Goal: Task Accomplishment & Management: Complete application form

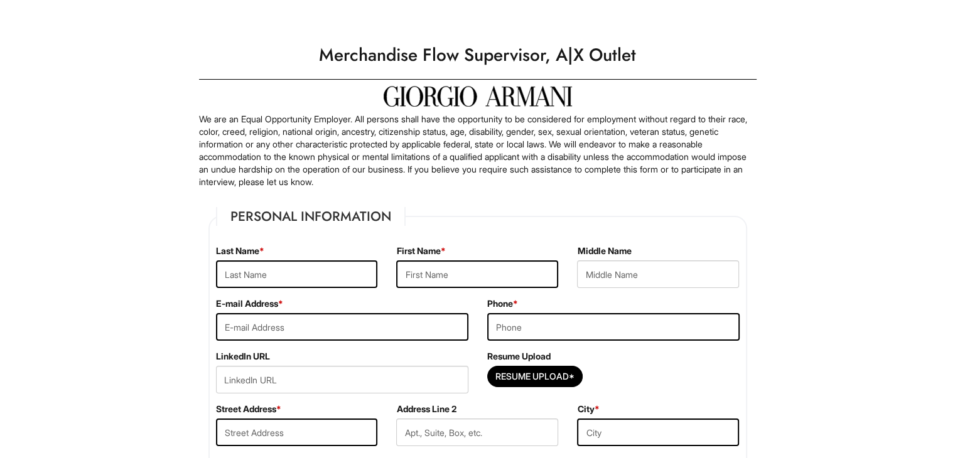
click at [317, 272] on input "text" at bounding box center [297, 275] width 162 height 28
type input "Kamran"
type input "[PERSON_NAME]"
type input "7738241591"
type input "[STREET_ADDRESS][PERSON_NAME]"
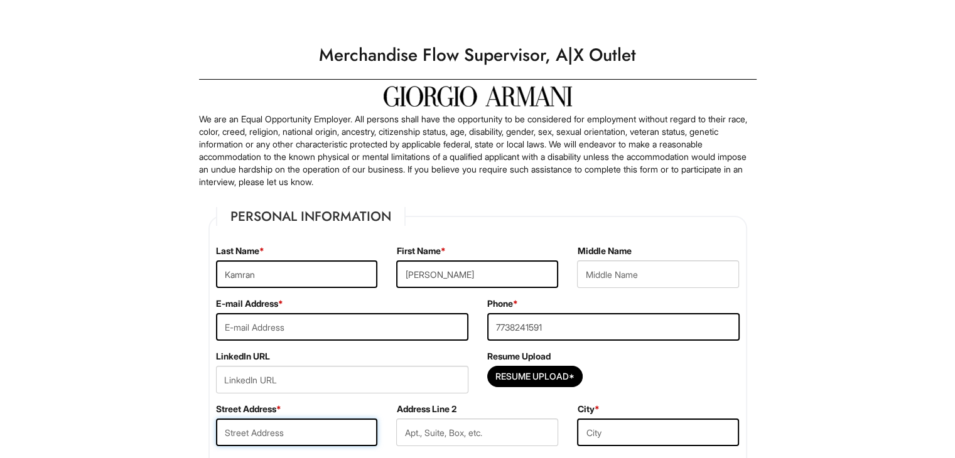
type input "Skokie"
select select "IL"
type input "60076"
select select "[GEOGRAPHIC_DATA]"
click at [337, 317] on input "email" at bounding box center [342, 327] width 252 height 28
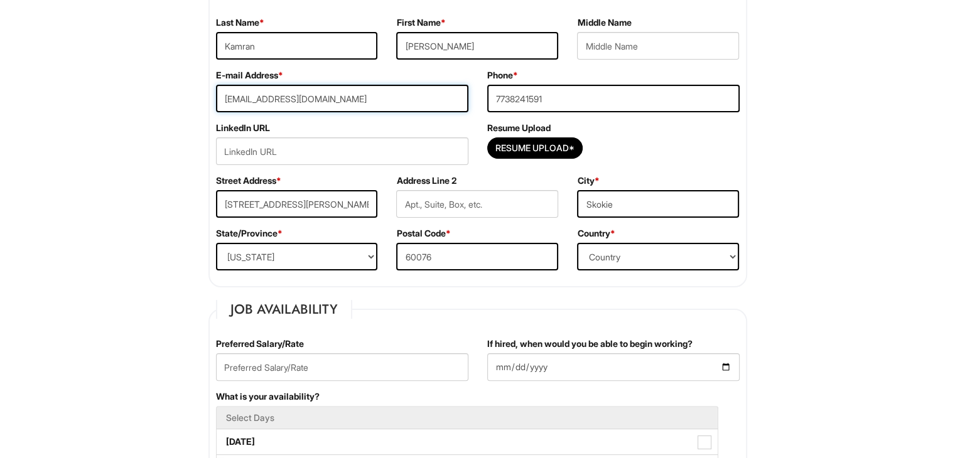
scroll to position [229, 0]
type input "[EMAIL_ADDRESS][DOMAIN_NAME]"
click at [526, 153] on input "Resume Upload*" at bounding box center [535, 148] width 94 height 20
type input "C:\fakepath\[PERSON_NAME],[PERSON_NAME].docx"
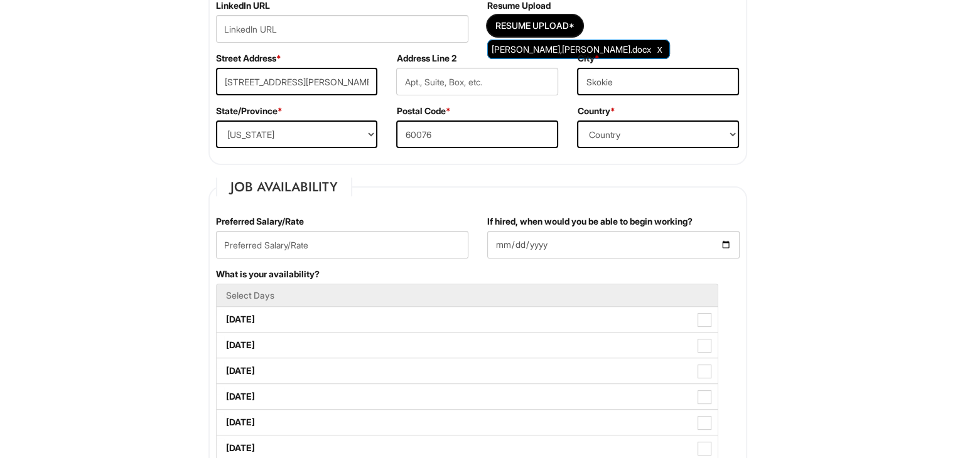
scroll to position [391, 0]
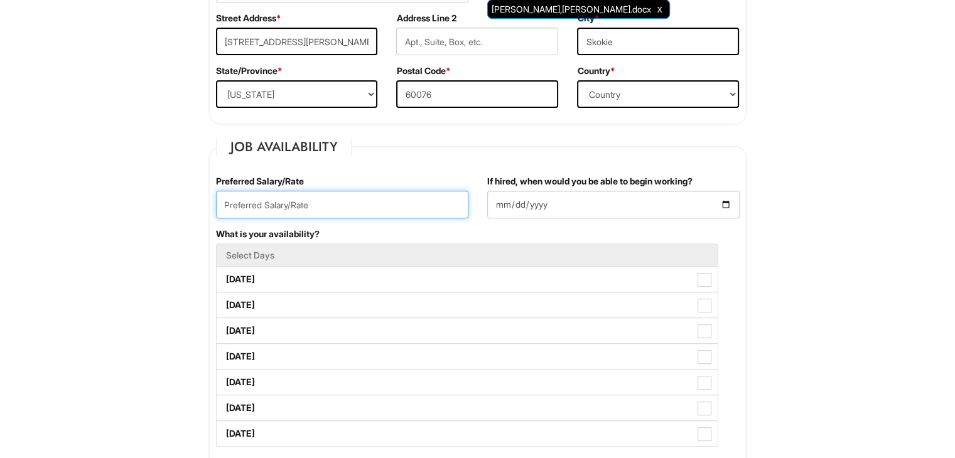
click at [389, 214] on input "text" at bounding box center [342, 205] width 252 height 28
type input "21.00"
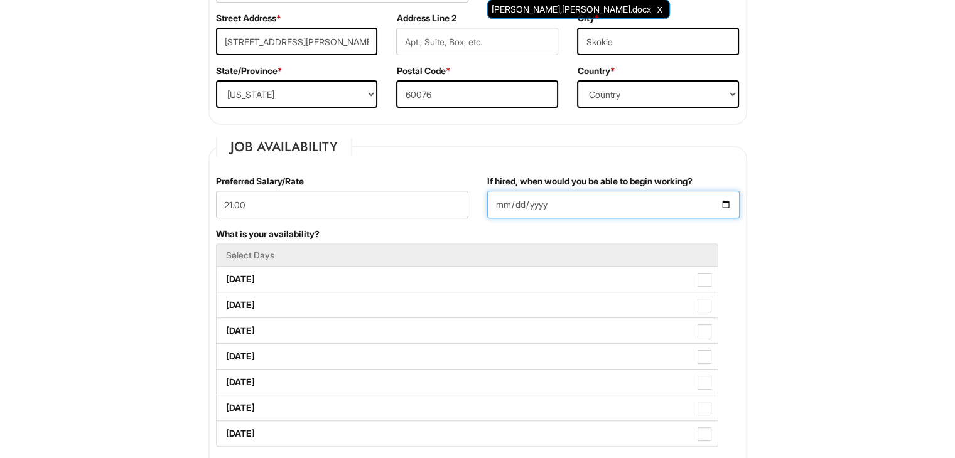
click at [506, 207] on input "If hired, when would you be able to begin working?" at bounding box center [613, 205] width 252 height 28
click at [727, 203] on input "If hired, when would you be able to begin working?" at bounding box center [613, 205] width 252 height 28
type input "[DATE]"
click at [365, 279] on label "[DATE]" at bounding box center [467, 279] width 501 height 25
click at [225, 278] on Available_Monday "[DATE]" at bounding box center [221, 273] width 8 height 8
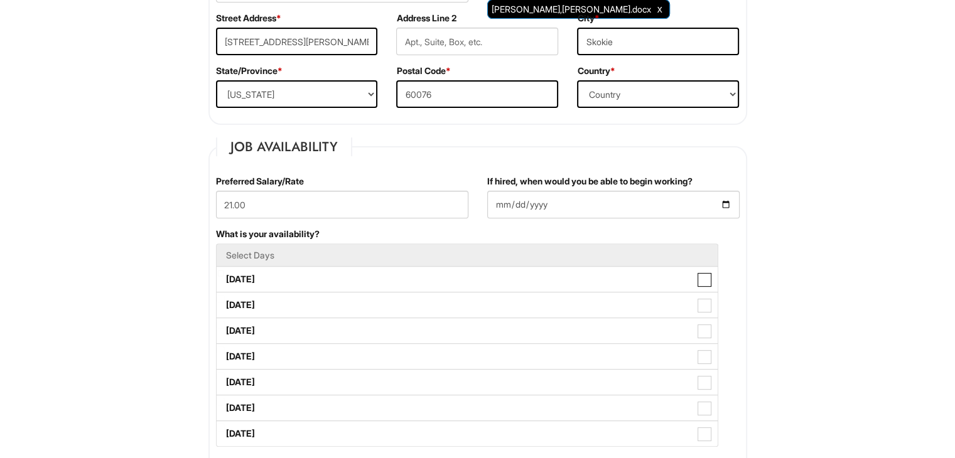
checkbox Available_Monday "true"
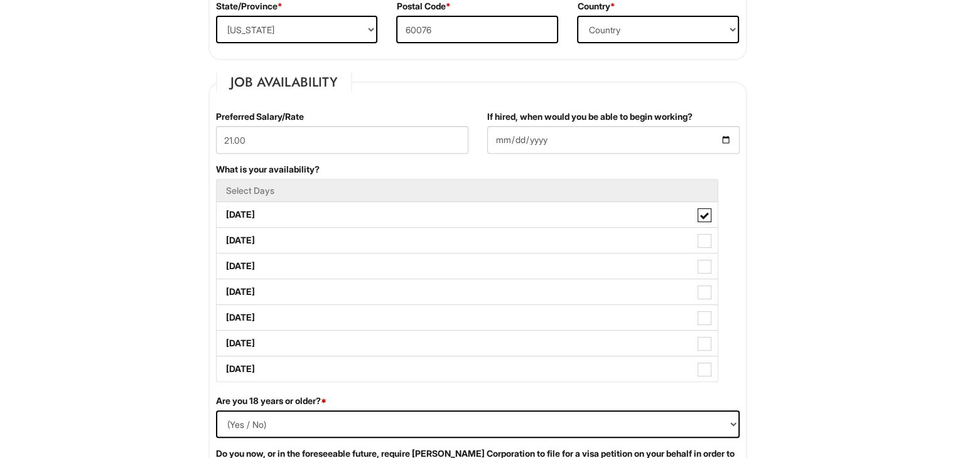
scroll to position [464, 0]
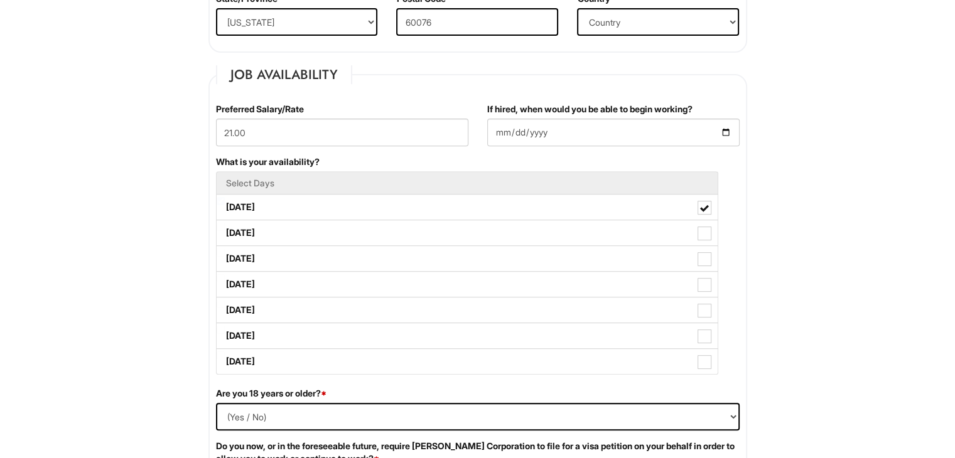
click at [416, 224] on label "[DATE]" at bounding box center [467, 232] width 501 height 25
click at [225, 224] on Available_Tuesday "[DATE]" at bounding box center [221, 227] width 8 height 8
checkbox Available_Tuesday "true"
click at [405, 256] on label "[DATE]" at bounding box center [467, 258] width 501 height 25
click at [225, 256] on Available_Wednesday "[DATE]" at bounding box center [221, 253] width 8 height 8
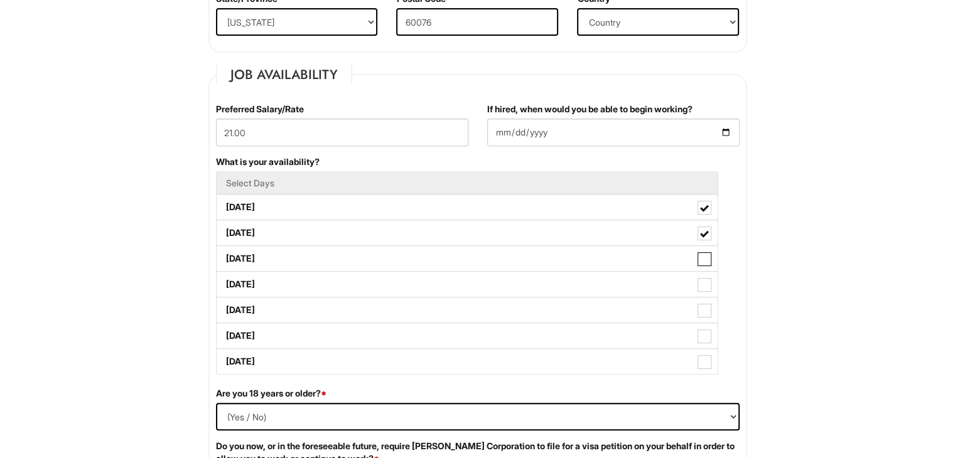
checkbox Available_Wednesday "true"
click at [396, 278] on label "[DATE]" at bounding box center [467, 284] width 501 height 25
click at [225, 278] on Available_Thursday "[DATE]" at bounding box center [221, 278] width 8 height 8
checkbox Available_Thursday "true"
click at [382, 300] on label "[DATE]" at bounding box center [467, 310] width 501 height 25
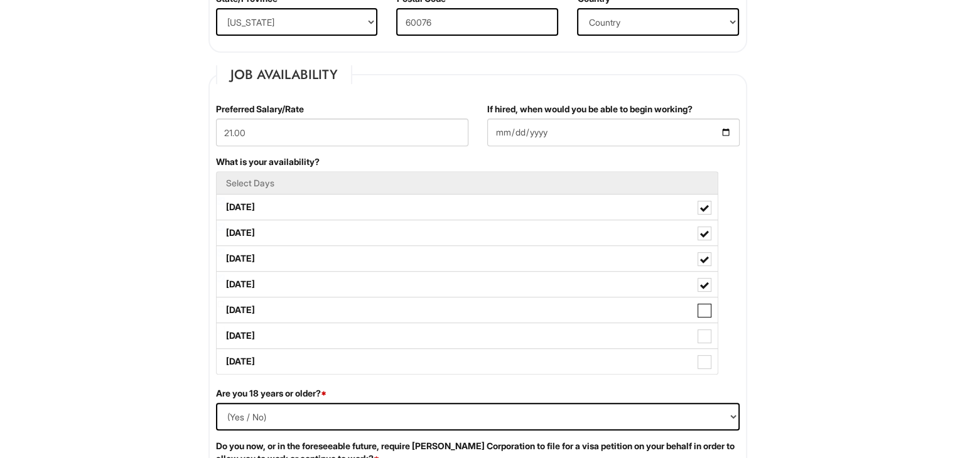
click at [225, 300] on Available_Friday "[DATE]" at bounding box center [221, 304] width 8 height 8
checkbox Available_Friday "true"
click at [372, 337] on label "[DATE]" at bounding box center [467, 335] width 501 height 25
click at [225, 334] on Available_Saturday "[DATE]" at bounding box center [221, 330] width 8 height 8
checkbox Available_Saturday "true"
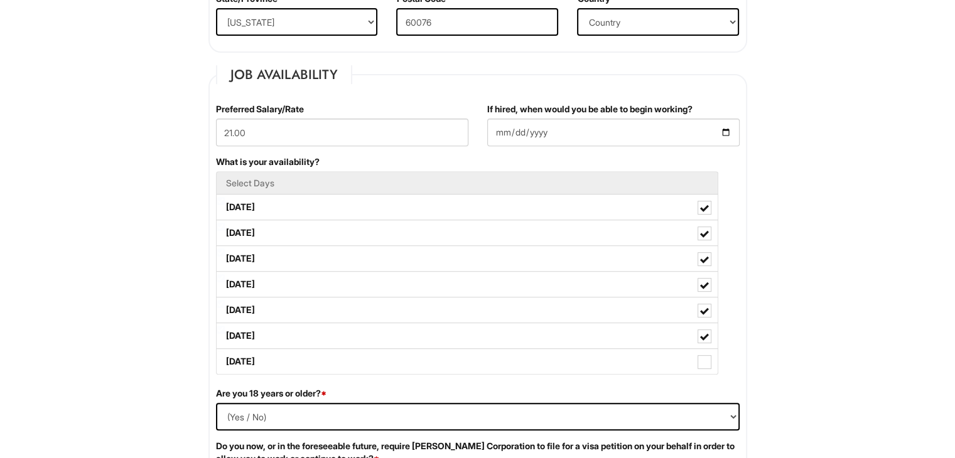
click at [362, 357] on label "[DATE]" at bounding box center [467, 361] width 501 height 25
click at [225, 357] on Available_Sunday "[DATE]" at bounding box center [221, 356] width 8 height 8
checkbox Available_Sunday "true"
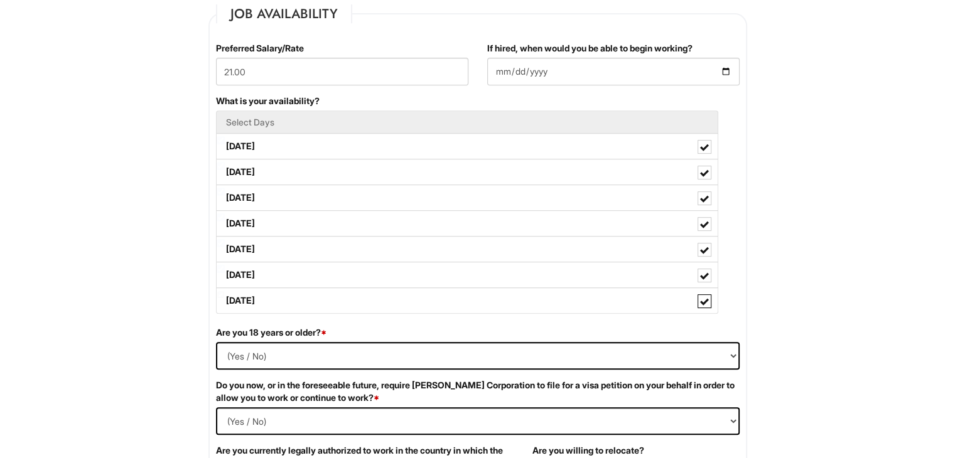
scroll to position [524, 0]
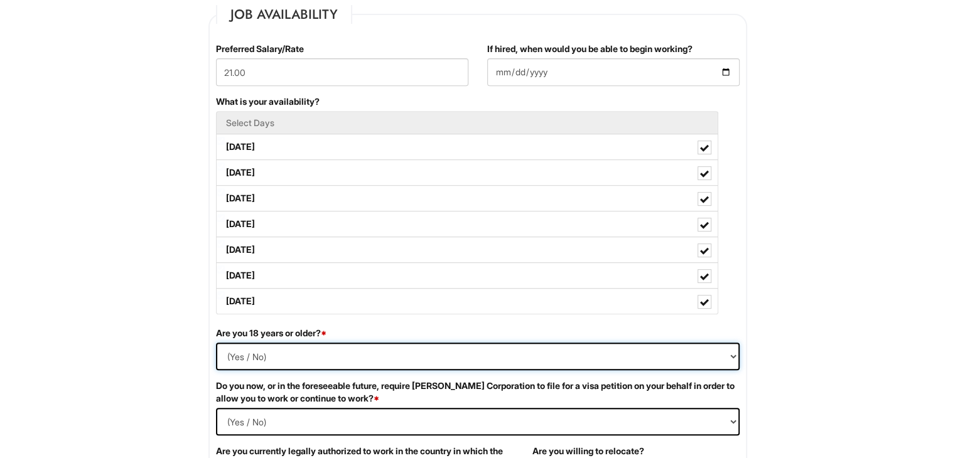
click at [362, 357] on select "(Yes / No) Yes No" at bounding box center [478, 357] width 524 height 28
select select "Yes"
click at [216, 343] on select "(Yes / No) Yes No" at bounding box center [478, 357] width 524 height 28
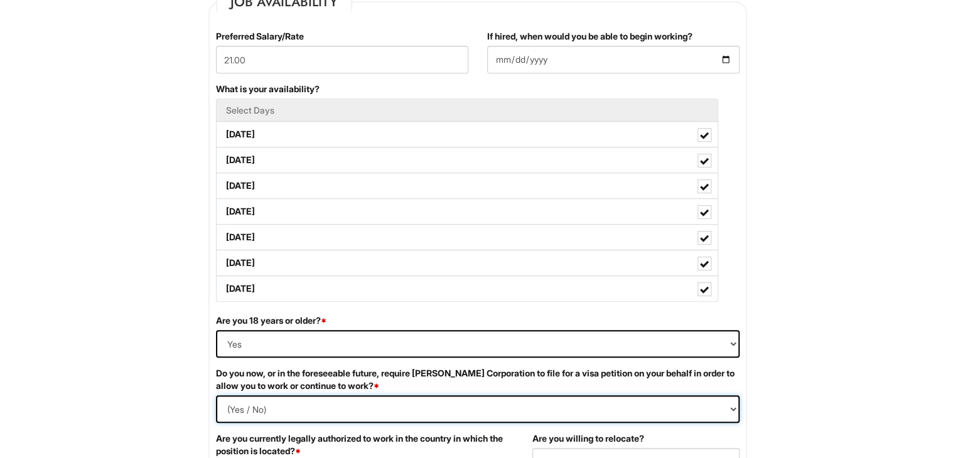
click at [348, 396] on Required "(Yes / No) Yes No" at bounding box center [478, 410] width 524 height 28
select Required "No"
click at [216, 396] on Required "(Yes / No) Yes No" at bounding box center [478, 410] width 524 height 28
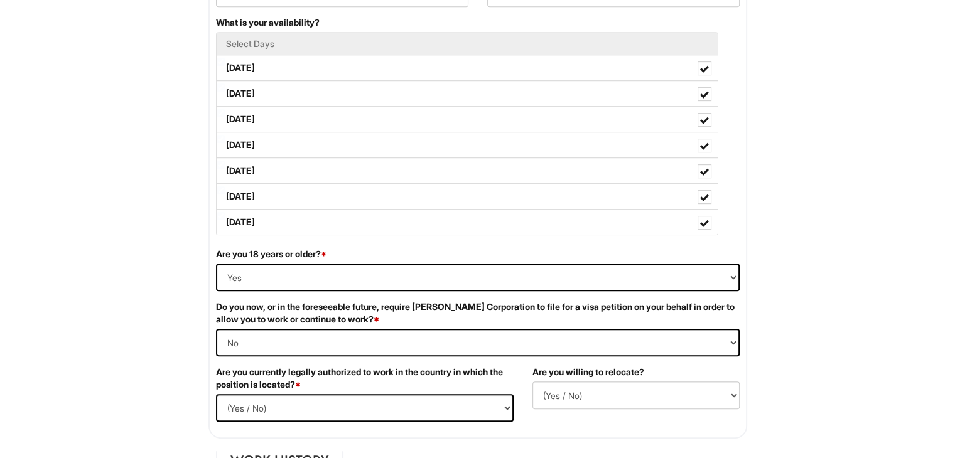
click at [352, 390] on div "Are you currently legally authorized to work in the country in which the positi…" at bounding box center [365, 398] width 317 height 65
click at [356, 398] on select "(Yes / No) Yes No" at bounding box center [365, 408] width 298 height 28
select select "Yes"
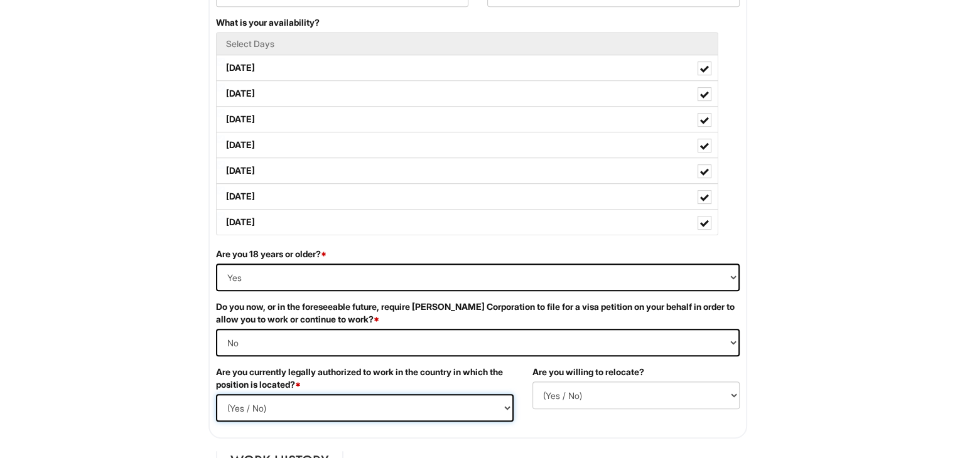
click at [216, 394] on select "(Yes / No) Yes No" at bounding box center [365, 408] width 298 height 28
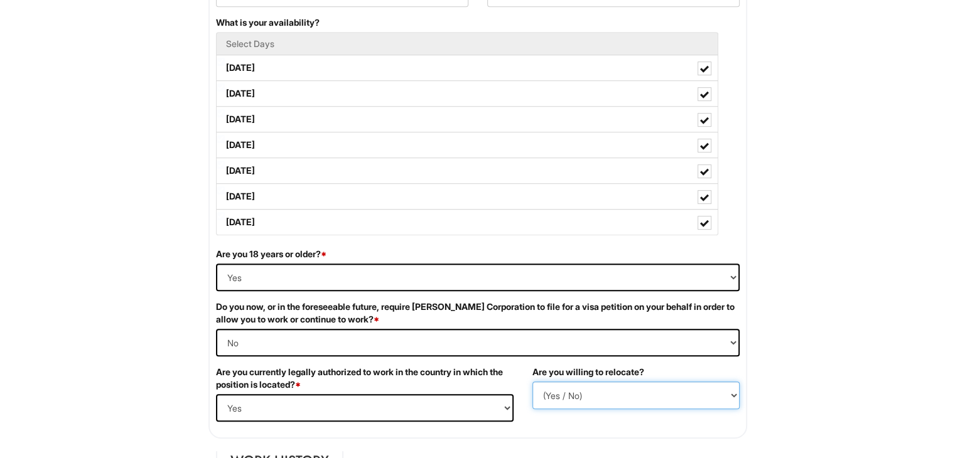
click at [540, 390] on select "(Yes / No) No Yes" at bounding box center [636, 396] width 207 height 28
select select "Y"
click at [533, 382] on select "(Yes / No) No Yes" at bounding box center [636, 396] width 207 height 28
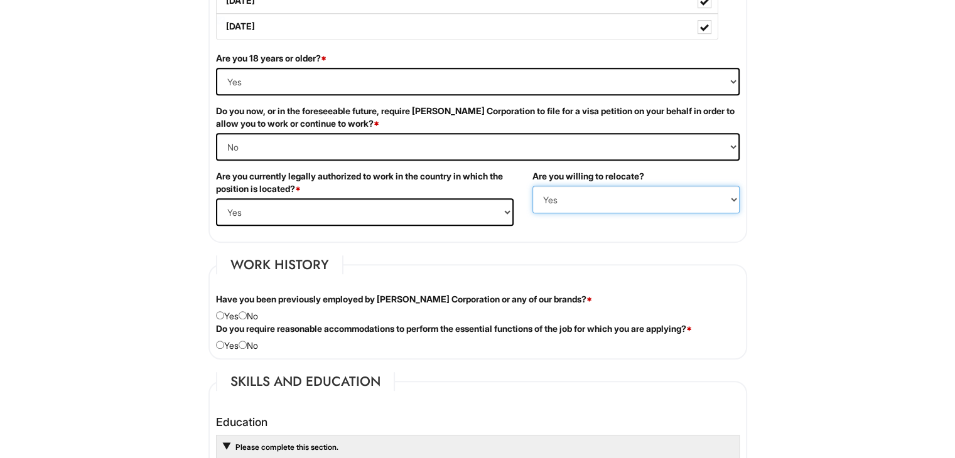
scroll to position [803, 0]
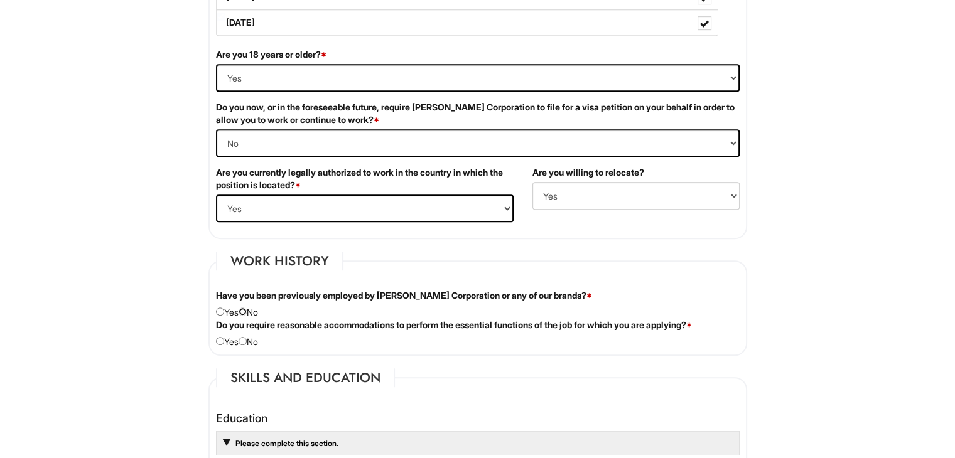
click at [247, 309] on input "radio" at bounding box center [243, 312] width 8 height 8
radio input "true"
click at [247, 337] on input "radio" at bounding box center [243, 341] width 8 height 8
radio input "true"
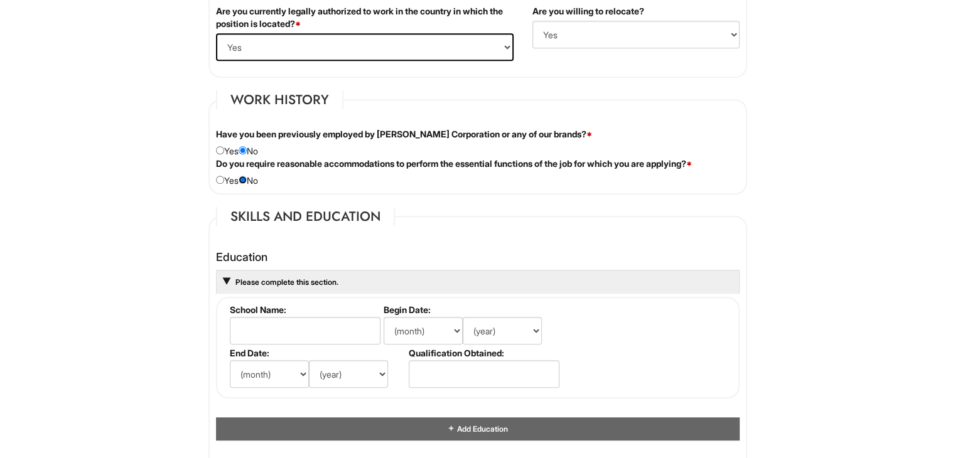
scroll to position [963, 0]
click at [263, 328] on input "text" at bounding box center [305, 332] width 151 height 28
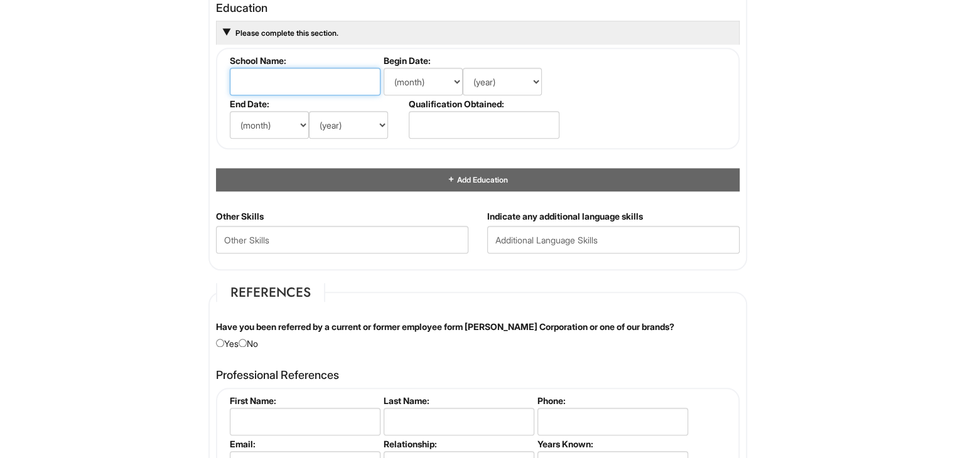
scroll to position [1211, 0]
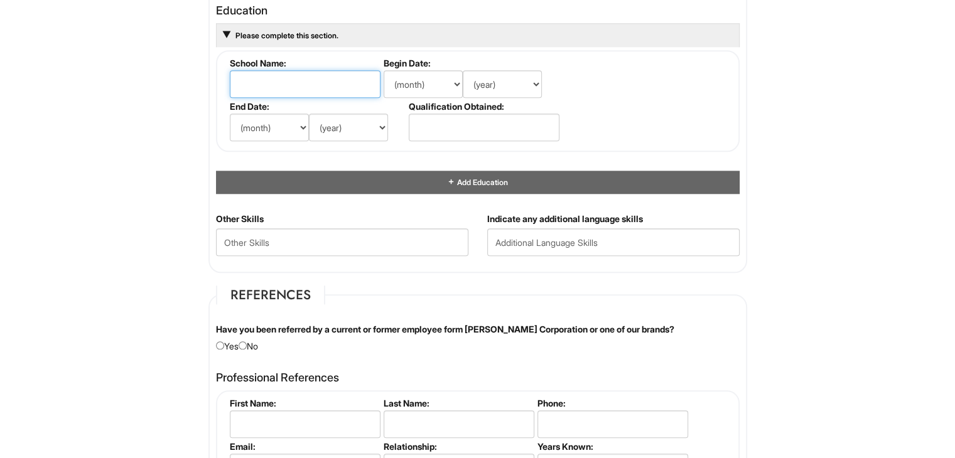
click at [302, 92] on input "text" at bounding box center [305, 84] width 151 height 28
type input "[GEOGRAPHIC_DATA]"
click at [283, 129] on select "(month) Jan Feb Mar Apr May Jun [DATE] Aug Sep Oct Nov Dec" at bounding box center [269, 128] width 79 height 28
click at [230, 114] on select "(month) Jan Feb Mar Apr May Jun [DATE] Aug Sep Oct Nov Dec" at bounding box center [269, 128] width 79 height 28
click at [353, 121] on select "(year) 2029 2028 2027 2026 2025 2024 2023 2022 2021 2020 2019 2018 2017 2016 20…" at bounding box center [348, 128] width 79 height 28
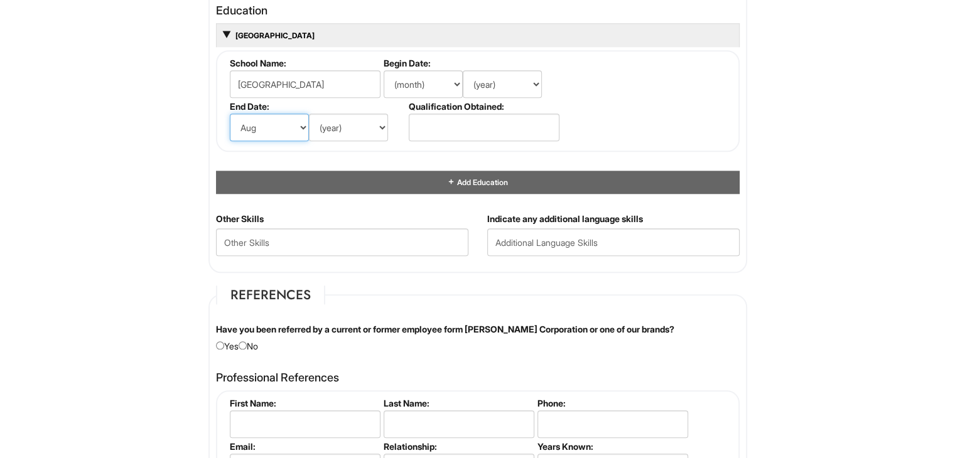
click at [254, 126] on select "(month) Jan Feb Mar Apr May Jun [DATE] Aug Sep Oct Nov Dec" at bounding box center [269, 128] width 79 height 28
select select "11"
click at [230, 114] on select "(month) Jan Feb Mar Apr May Jun [DATE] Aug Sep Oct Nov Dec" at bounding box center [269, 128] width 79 height 28
click at [352, 129] on select "(year) 2029 2028 2027 2026 2025 2024 2023 2022 2021 2020 2019 2018 2017 2016 20…" at bounding box center [348, 128] width 79 height 28
select select "2026"
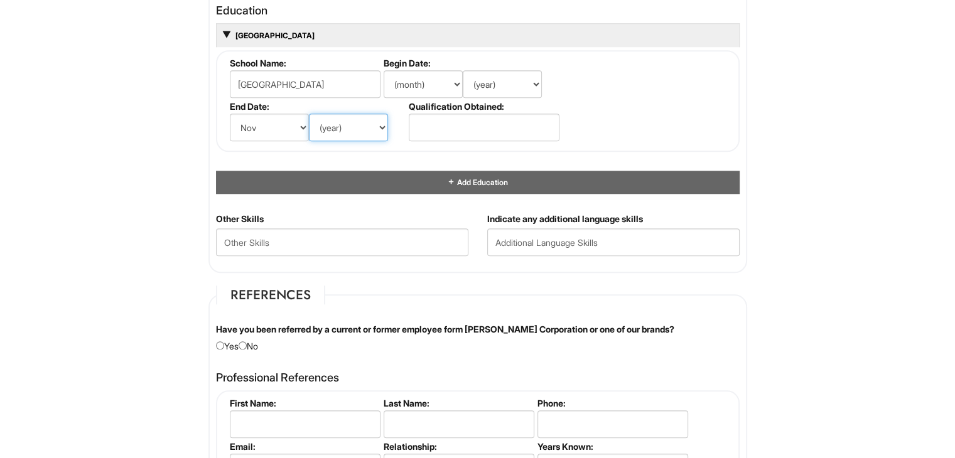
click at [309, 114] on select "(year) 2029 2028 2027 2026 2025 2024 2023 2022 2021 2020 2019 2018 2017 2016 20…" at bounding box center [348, 128] width 79 height 28
click at [439, 136] on input "text" at bounding box center [484, 128] width 151 height 28
type input "Associate's Degree"
click at [445, 80] on select "(month) Jan Feb Mar Apr May Jun [DATE] Aug Sep Oct Nov Dec" at bounding box center [423, 84] width 79 height 28
select select "8"
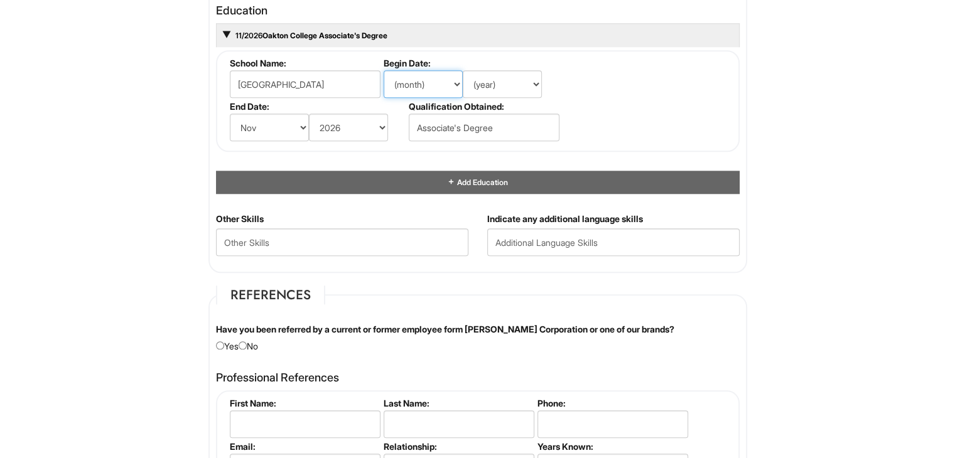
click at [384, 70] on select "(month) Jan Feb Mar Apr May Jun [DATE] Aug Sep Oct Nov Dec" at bounding box center [423, 84] width 79 height 28
click at [497, 79] on select "(year) 2029 2028 2027 2026 2025 2024 2023 2022 2021 2020 2019 2018 2017 2016 20…" at bounding box center [502, 84] width 79 height 28
select select "2023"
click at [463, 70] on select "(year) 2029 2028 2027 2026 2025 2024 2023 2022 2021 2020 2019 2018 2017 2016 20…" at bounding box center [502, 84] width 79 height 28
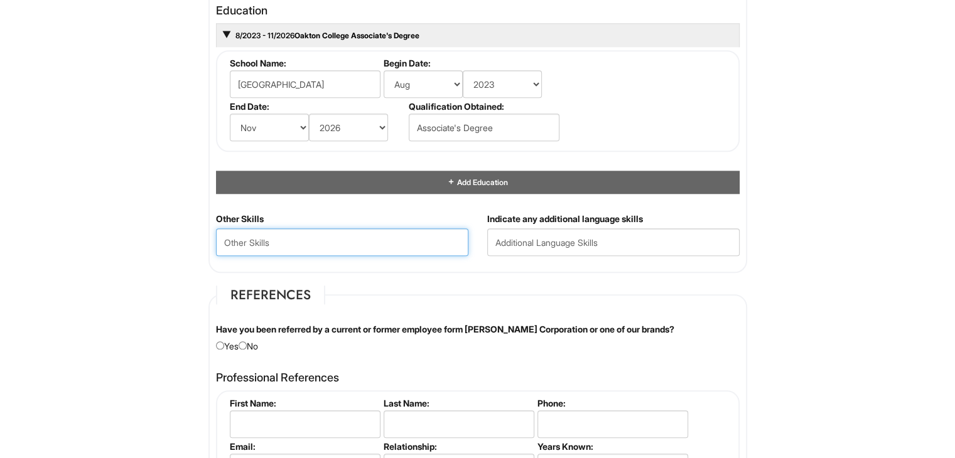
click at [409, 249] on Skills "text" at bounding box center [342, 243] width 252 height 28
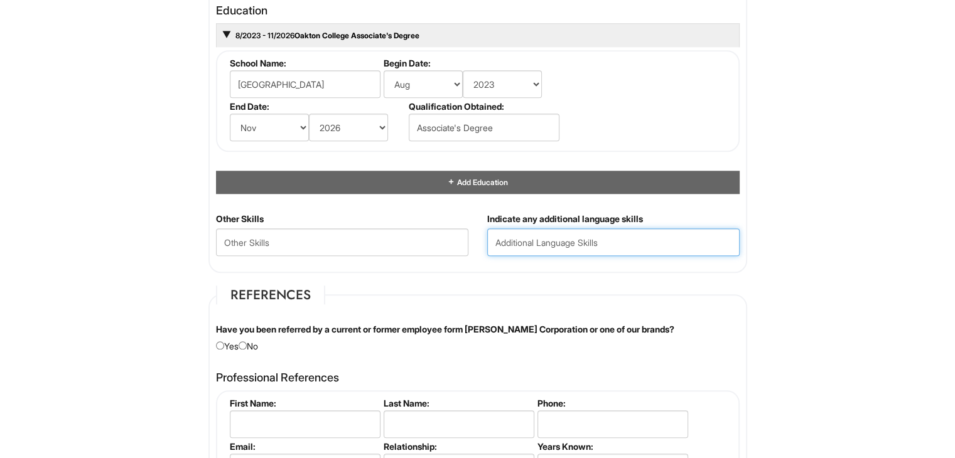
click at [491, 242] on input "text" at bounding box center [613, 243] width 252 height 28
type input "English(Fluent), Urdu(Fluent), Hindi(Fluent), Punjabi(Fluent)"
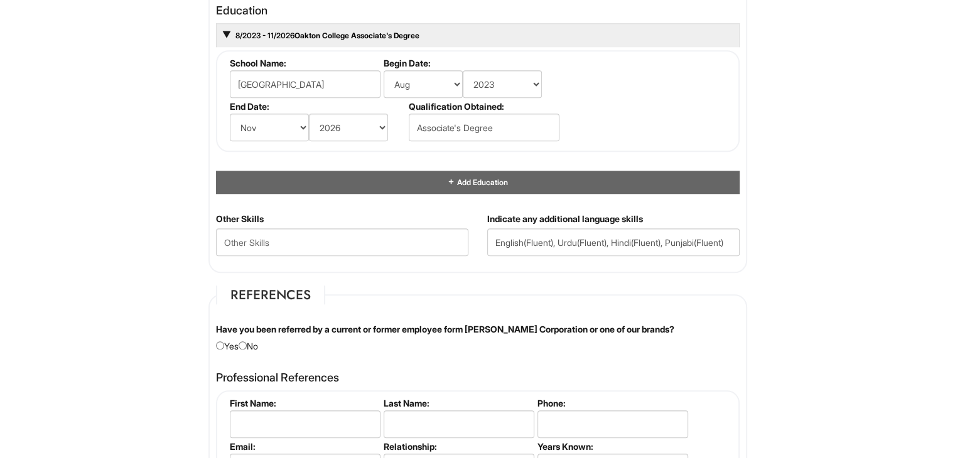
click at [412, 175] on div "Add Education" at bounding box center [478, 182] width 524 height 23
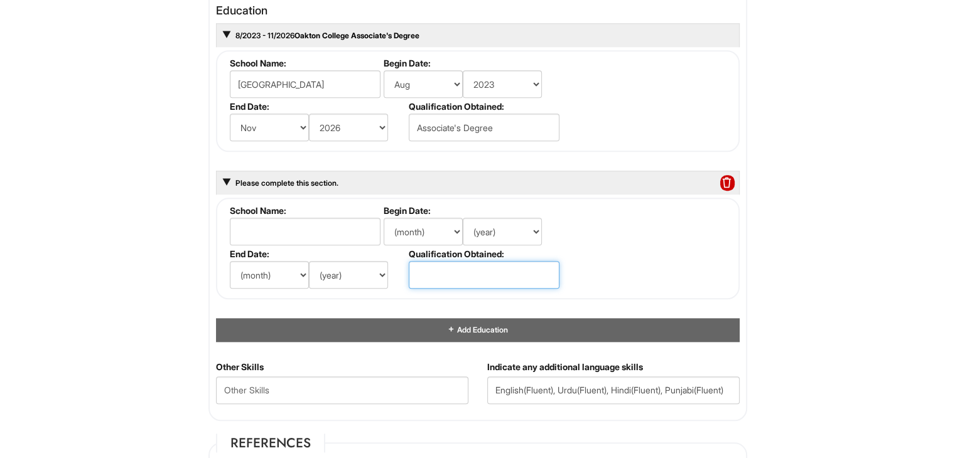
click at [457, 279] on input "text" at bounding box center [484, 275] width 151 height 28
type input "Diploma"
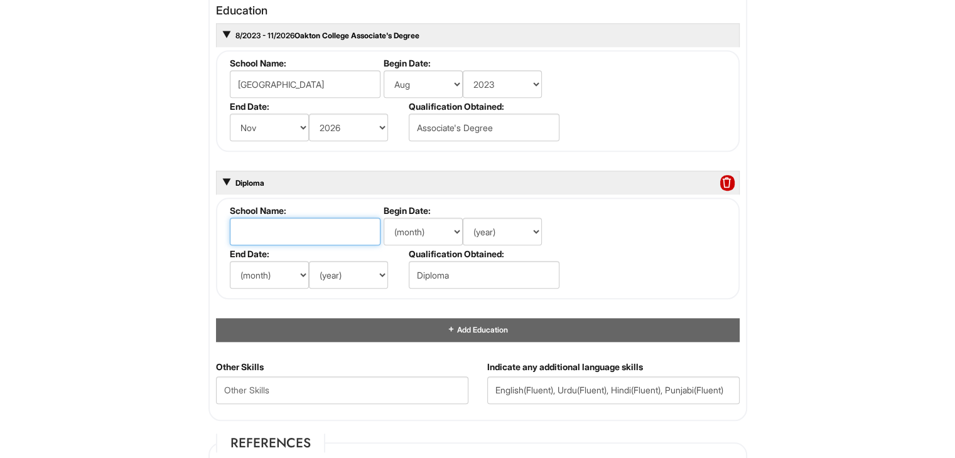
click at [348, 229] on input "text" at bounding box center [305, 232] width 151 height 28
type input "GHazi Foundation College"
click at [268, 269] on select "(month) Jan Feb Mar Apr May Jun [DATE] Aug Sep Oct Nov Dec" at bounding box center [269, 275] width 79 height 28
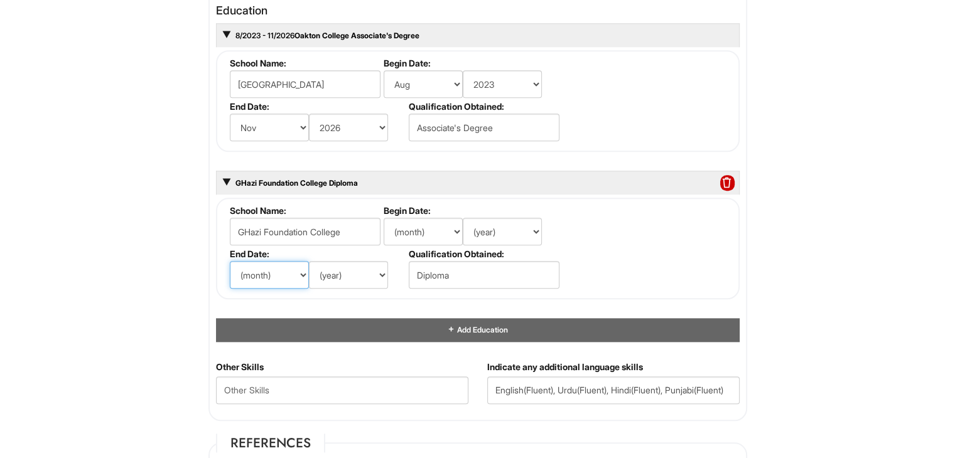
select select "3"
click at [230, 261] on select "(month) Jan Feb Mar Apr May Jun [DATE] Aug Sep Oct Nov Dec" at bounding box center [269, 275] width 79 height 28
click at [367, 261] on select "(year) 2029 2028 2027 2026 2025 2024 2023 2022 2021 2020 2019 2018 2017 2016 20…" at bounding box center [348, 275] width 79 height 28
click at [309, 261] on select "(year) 2029 2028 2027 2026 2025 2024 2023 2022 2021 2020 2019 2018 2017 2016 20…" at bounding box center [348, 275] width 79 height 28
click at [343, 261] on select "(year) 2029 2028 2027 2026 2025 2024 2023 2022 2021 2020 2019 2018 2017 2016 20…" at bounding box center [348, 275] width 79 height 28
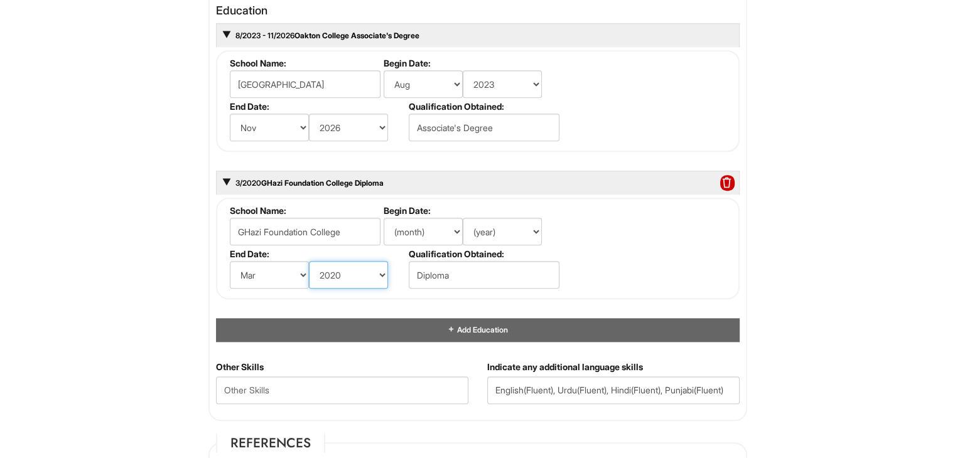
select select "2021"
click at [309, 261] on select "(year) 2029 2028 2027 2026 2025 2024 2023 2022 2021 2020 2019 2018 2017 2016 20…" at bounding box center [348, 275] width 79 height 28
click at [283, 278] on select "(month) Jan Feb Mar Apr May Jun [DATE] Aug Sep Oct Nov Dec" at bounding box center [269, 275] width 79 height 28
select select "9"
click at [230, 261] on select "(month) Jan Feb Mar Apr May Jun [DATE] Aug Sep Oct Nov Dec" at bounding box center [269, 275] width 79 height 28
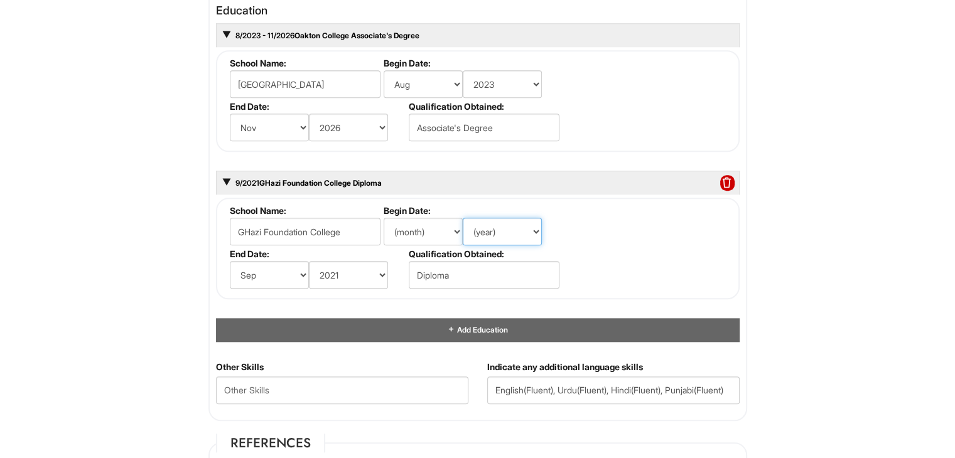
click at [516, 230] on select "(year) 2029 2028 2027 2026 2025 2024 2023 2022 2021 2020 2019 2018 2017 2016 20…" at bounding box center [502, 232] width 79 height 28
select select "2020"
click at [463, 218] on select "(year) 2029 2028 2027 2026 2025 2024 2023 2022 2021 2020 2019 2018 2017 2016 20…" at bounding box center [502, 232] width 79 height 28
click at [436, 218] on select "(month) Jan Feb Mar Apr May Jun [DATE] Aug Sep Oct Nov Dec" at bounding box center [423, 232] width 79 height 28
select select "3"
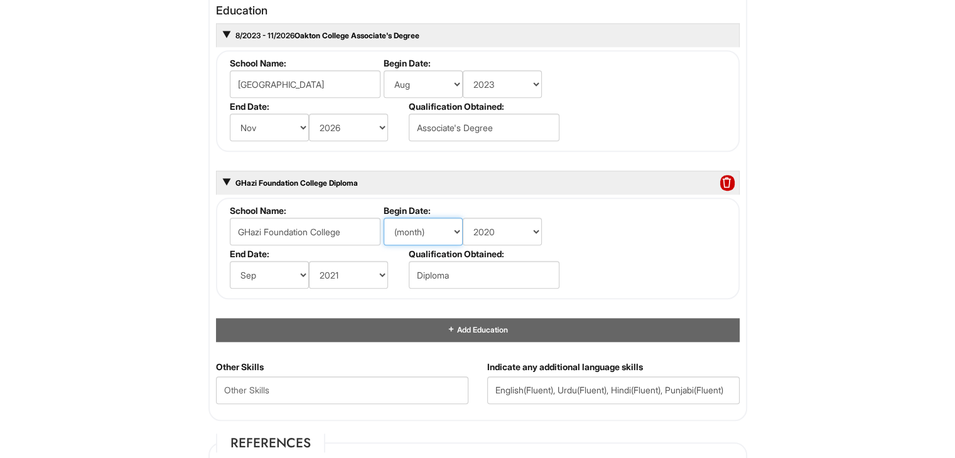
click at [384, 218] on select "(month) Jan Feb Mar Apr May Jun [DATE] Aug Sep Oct Nov Dec" at bounding box center [423, 232] width 79 height 28
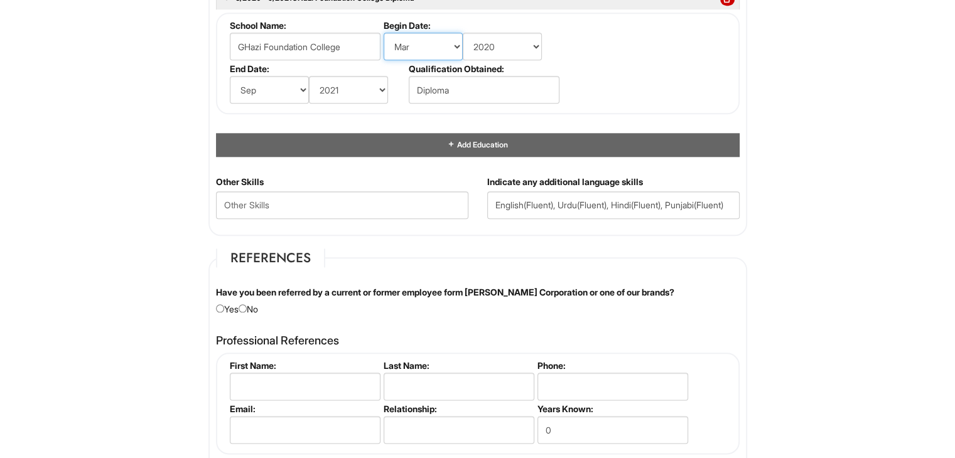
scroll to position [1457, 0]
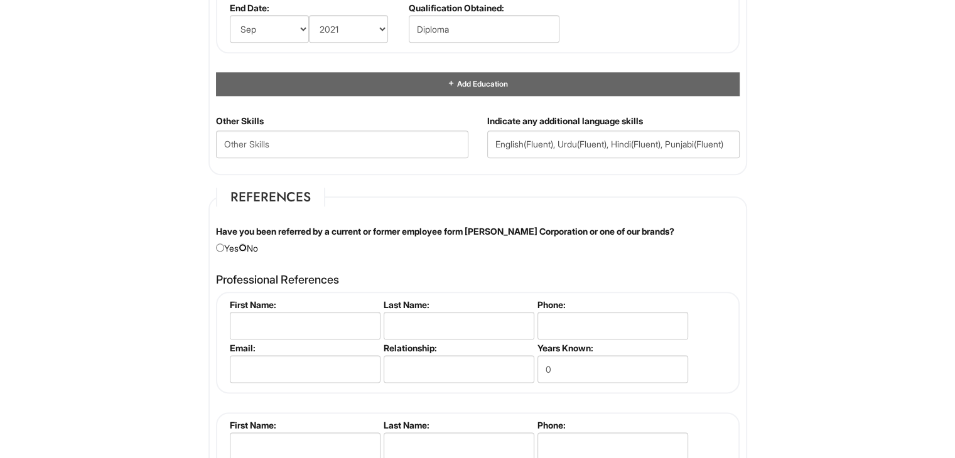
click at [247, 244] on input "radio" at bounding box center [243, 248] width 8 height 8
radio input "true"
click at [279, 314] on input "text" at bounding box center [305, 326] width 151 height 28
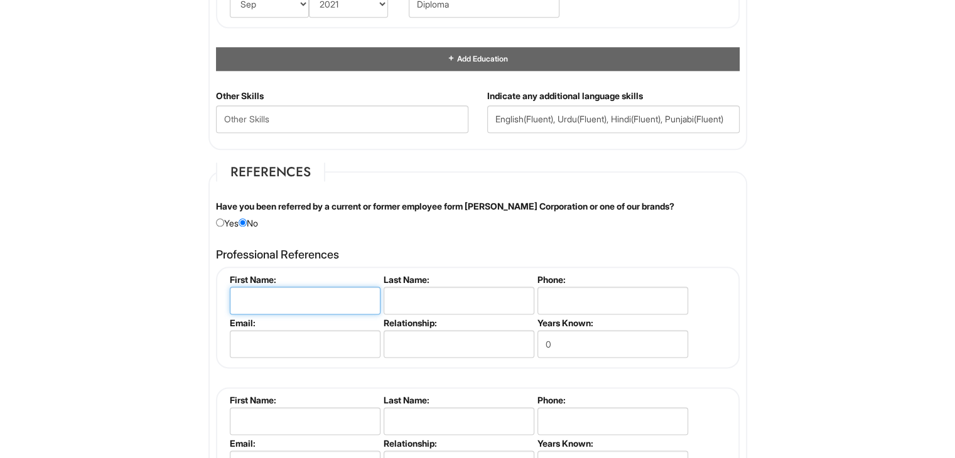
scroll to position [1492, 0]
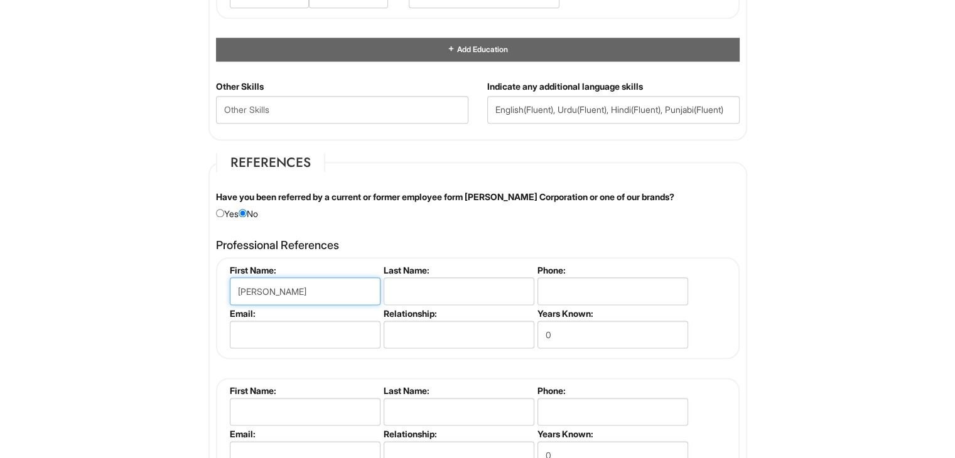
type input "[PERSON_NAME]"
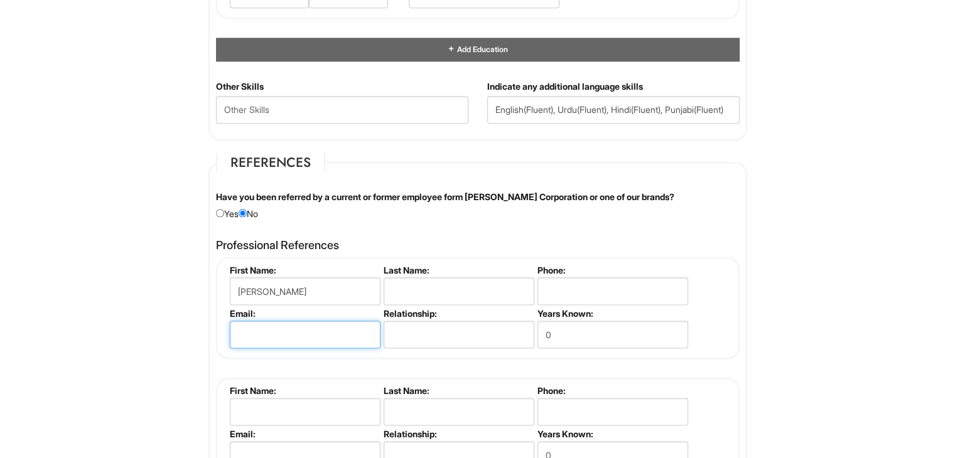
click at [284, 325] on input "email" at bounding box center [305, 335] width 151 height 28
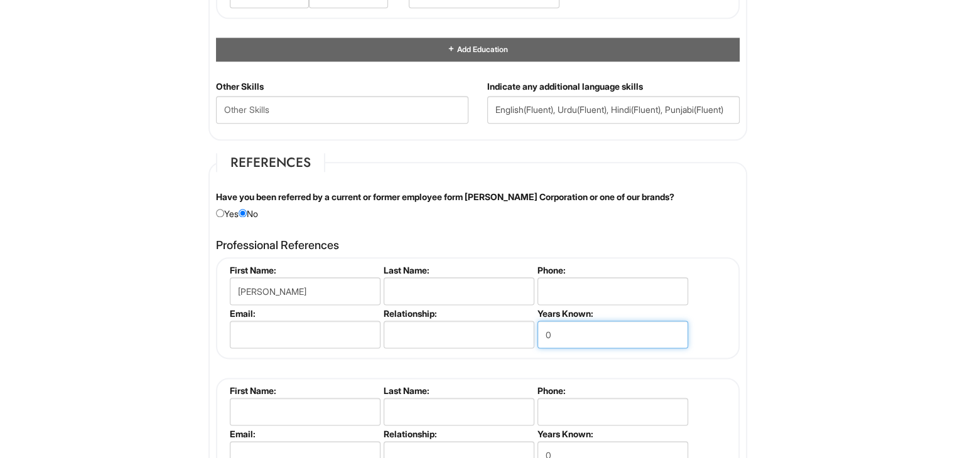
click at [599, 329] on input "0" at bounding box center [613, 335] width 151 height 28
type input "01"
click at [504, 332] on input "text" at bounding box center [459, 335] width 151 height 28
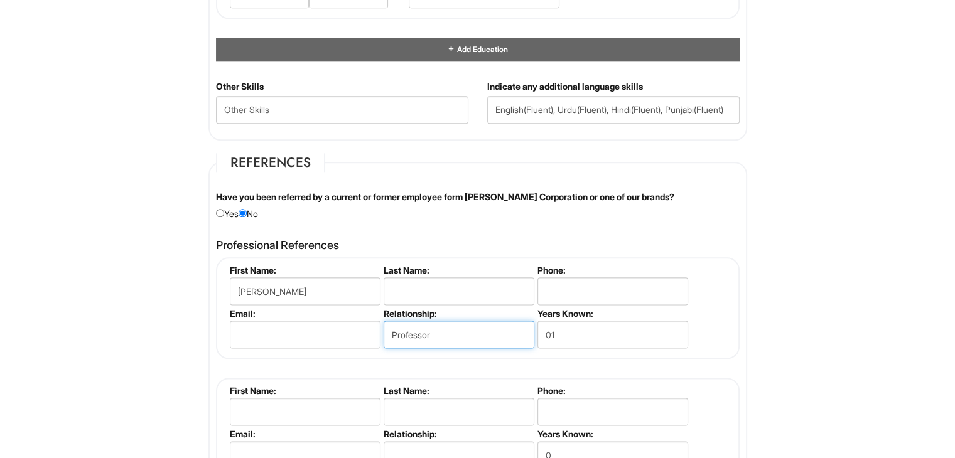
type input "Professor"
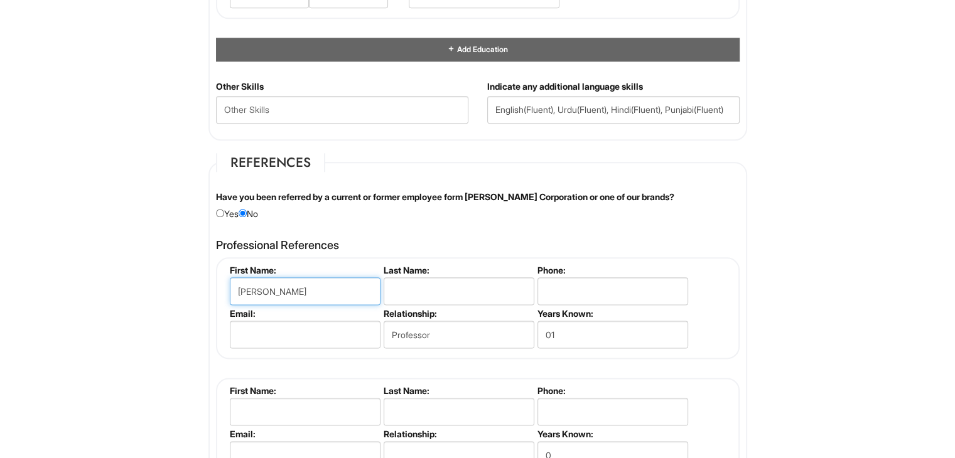
click at [291, 292] on input "[PERSON_NAME]" at bounding box center [305, 292] width 151 height 28
type input "[PERSON_NAME]"
click at [409, 290] on input "text" at bounding box center [459, 292] width 151 height 28
paste input "Biesty"
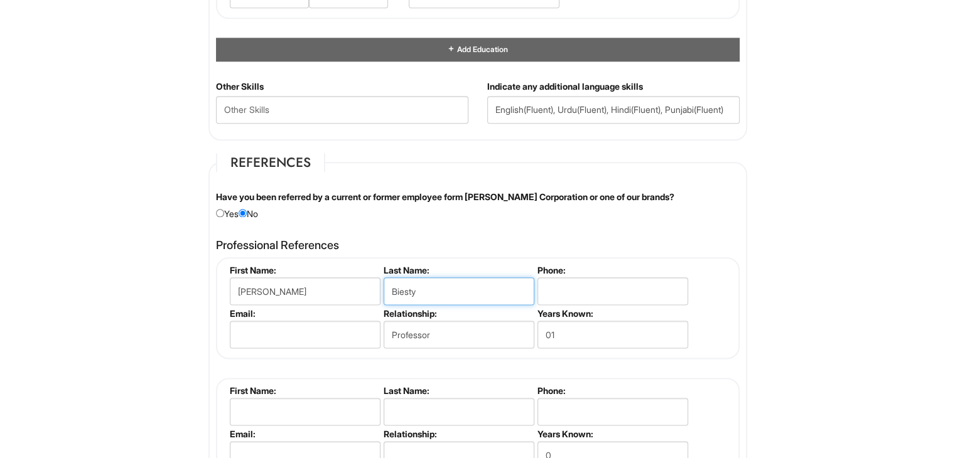
type input "Biesty"
click at [553, 289] on input "tel" at bounding box center [613, 292] width 151 height 28
paste input "[PHONE_NUMBER]"
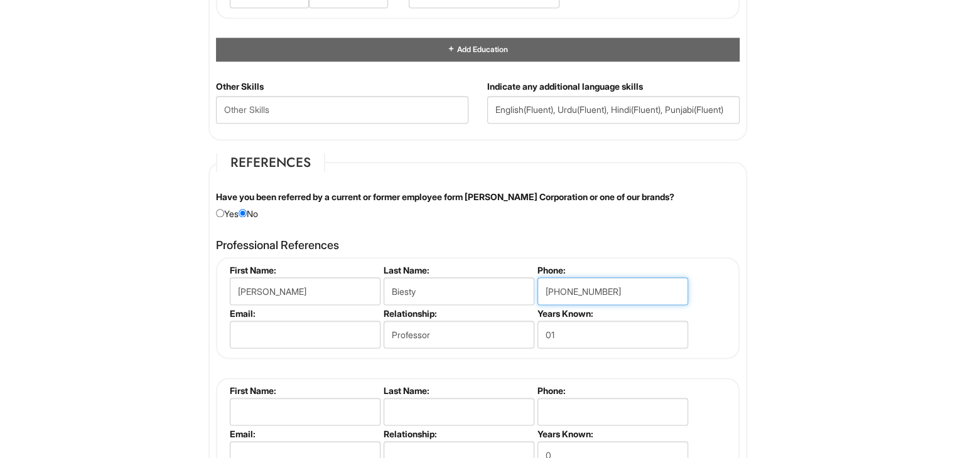
type input "[PHONE_NUMBER]"
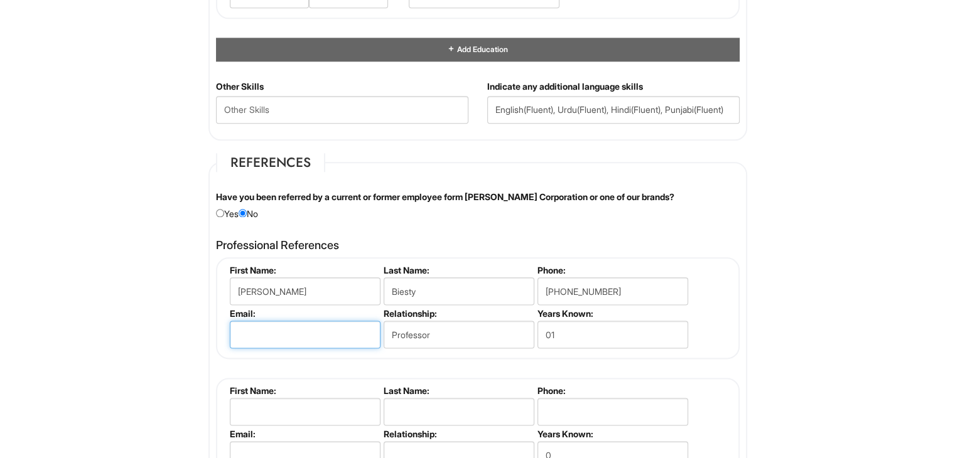
click at [299, 332] on input "email" at bounding box center [305, 335] width 151 height 28
paste input "[EMAIL_ADDRESS][DOMAIN_NAME]"
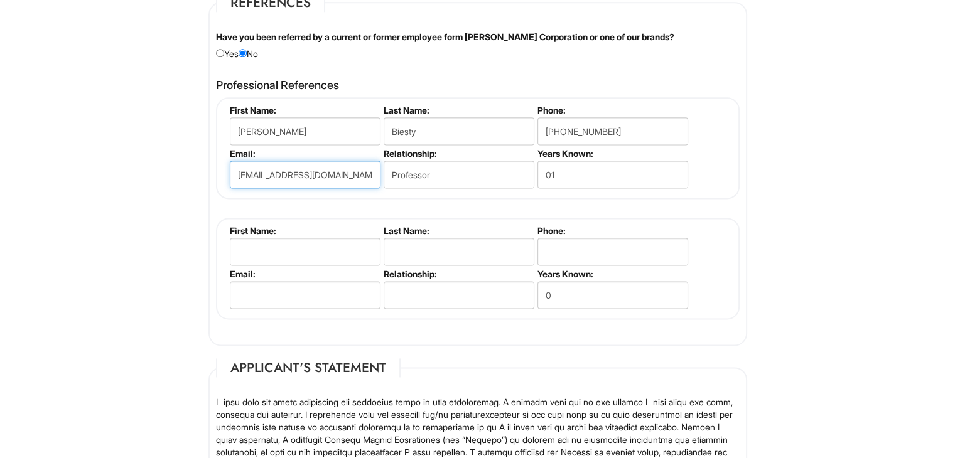
scroll to position [1652, 0]
type input "[EMAIL_ADDRESS][DOMAIN_NAME]"
click at [334, 254] on input "text" at bounding box center [305, 251] width 151 height 28
type input "Javed"
click at [399, 239] on input "text" at bounding box center [459, 251] width 151 height 28
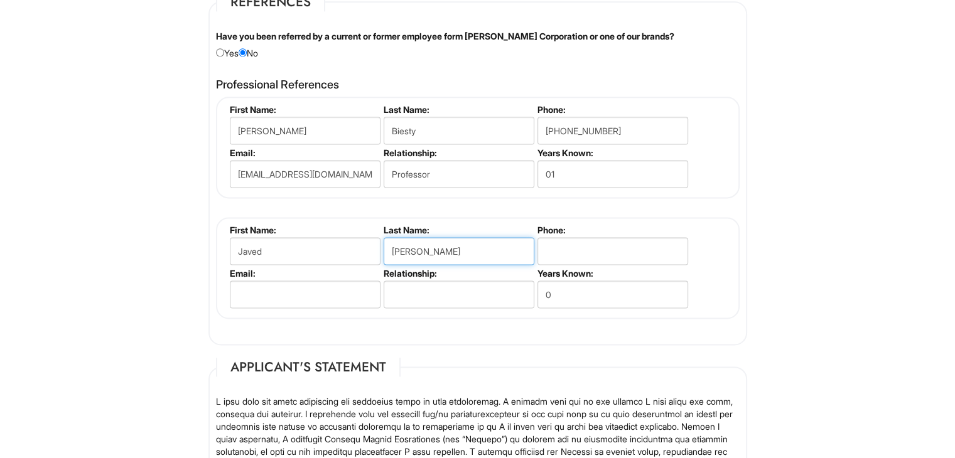
type input "[PERSON_NAME]"
click at [560, 242] on input "tel" at bounding box center [613, 251] width 151 height 28
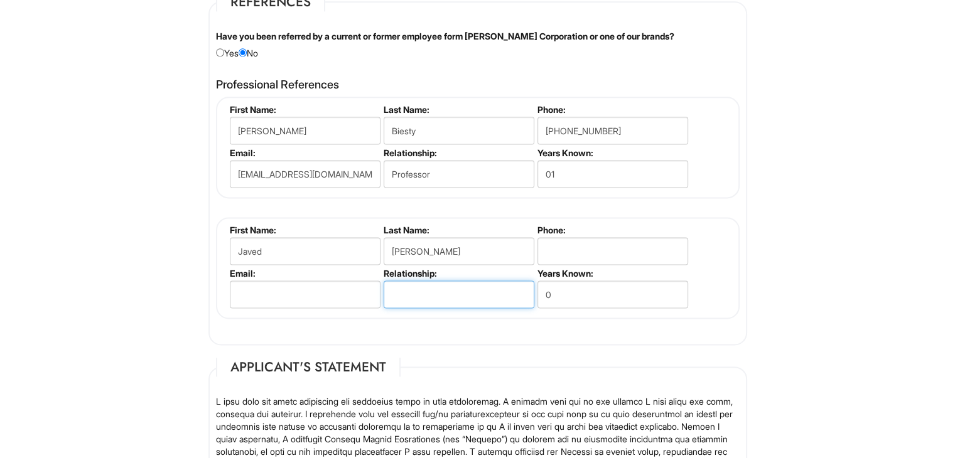
click at [487, 283] on input "text" at bounding box center [459, 295] width 151 height 28
type input "Former Manager"
click at [312, 282] on input "email" at bounding box center [305, 295] width 151 height 28
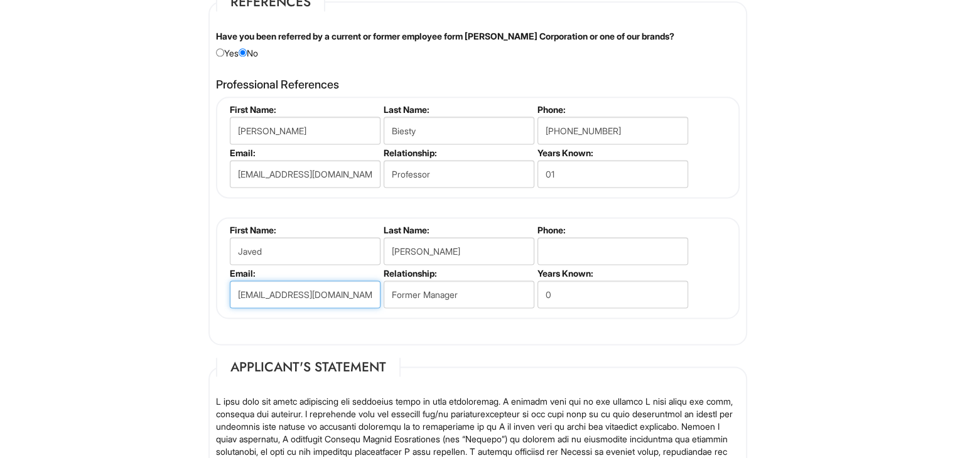
type input "[EMAIL_ADDRESS][DOMAIN_NAME]"
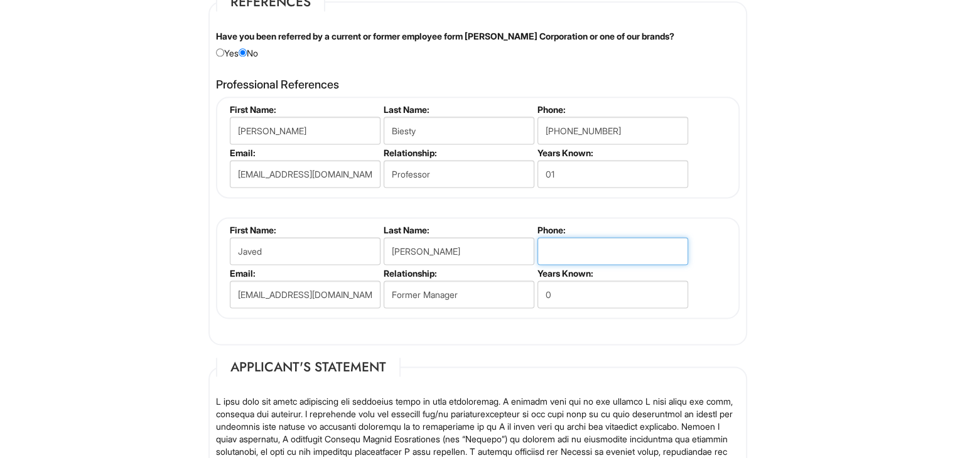
click at [541, 247] on input "tel" at bounding box center [613, 251] width 151 height 28
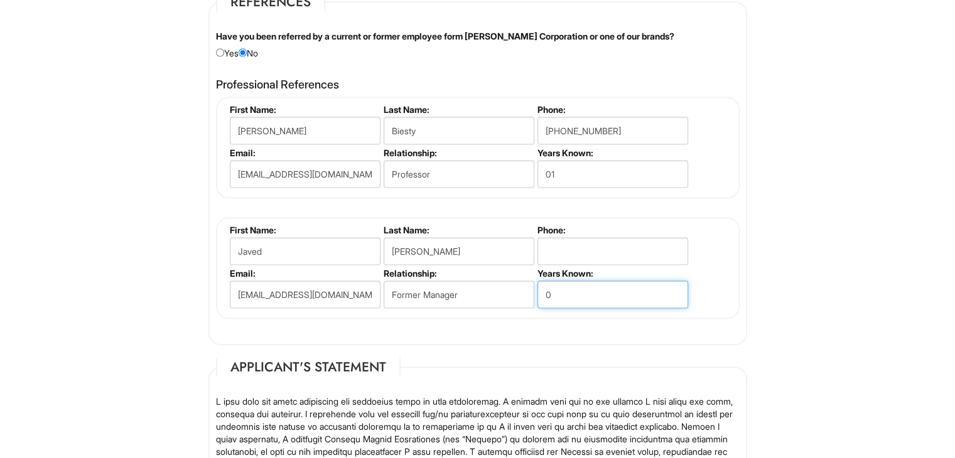
click at [568, 296] on input "0" at bounding box center [613, 295] width 151 height 28
type input "03"
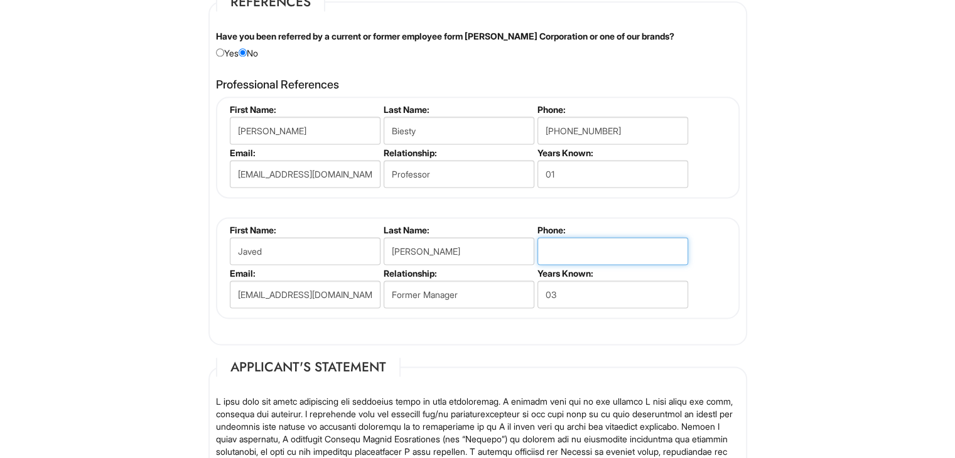
click at [586, 239] on input "tel" at bounding box center [613, 251] width 151 height 28
paste input "773) 629-9131"
click at [565, 241] on input "773) 629-9131" at bounding box center [613, 251] width 151 height 28
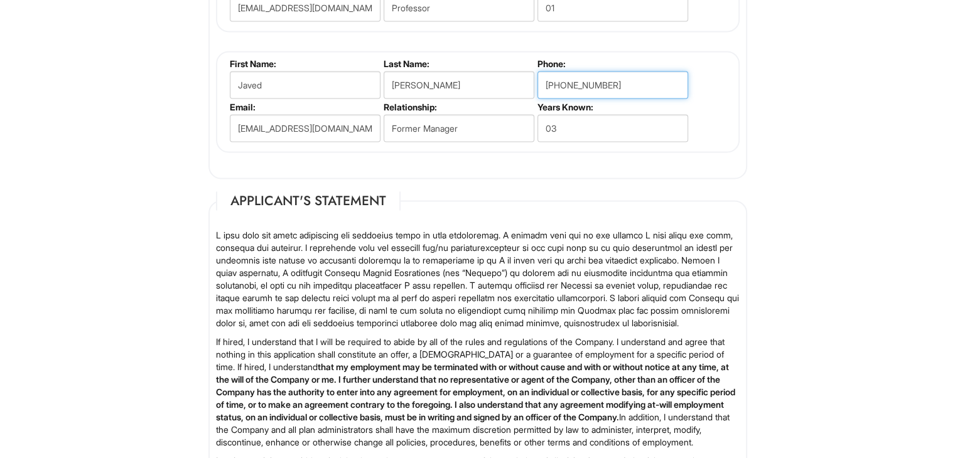
scroll to position [1848, 0]
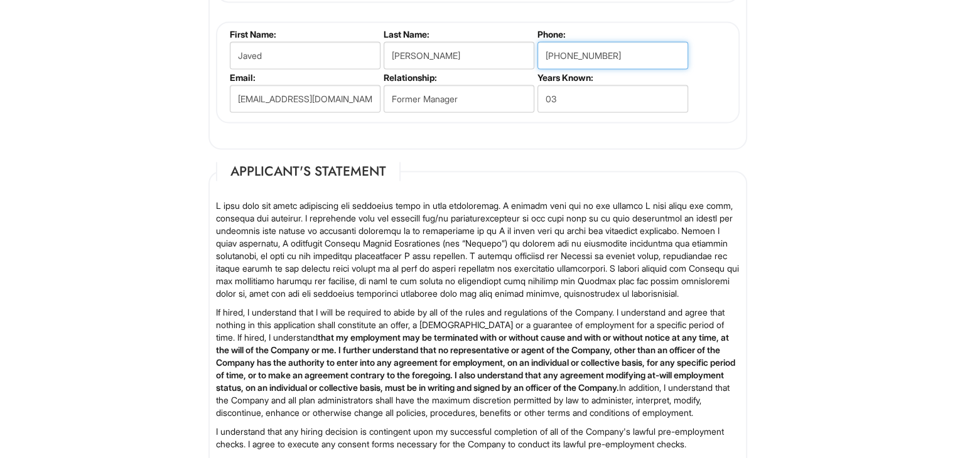
type input "[PHONE_NUMBER]"
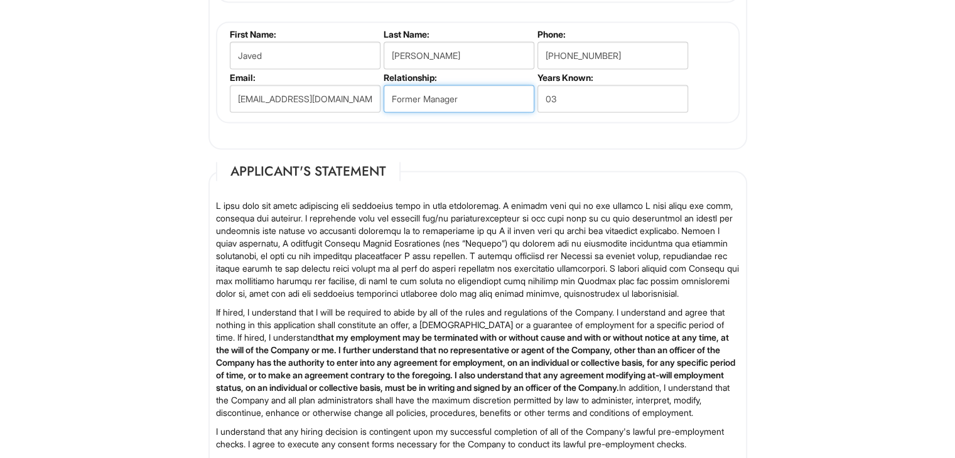
click at [491, 101] on input "Former Manager" at bounding box center [459, 99] width 151 height 28
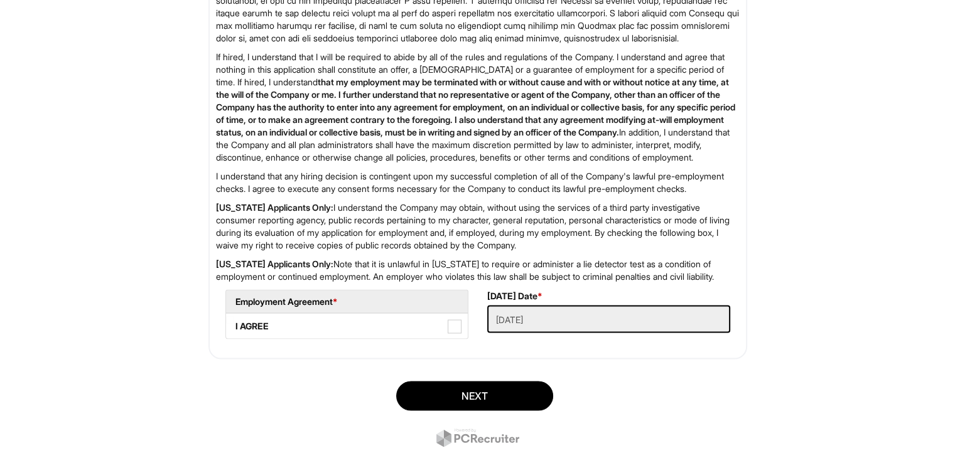
scroll to position [2105, 0]
type input "Former Manager"
click at [451, 333] on span at bounding box center [455, 326] width 14 height 14
click at [234, 323] on AGREE "I AGREE" at bounding box center [230, 319] width 8 height 8
checkbox AGREE "true"
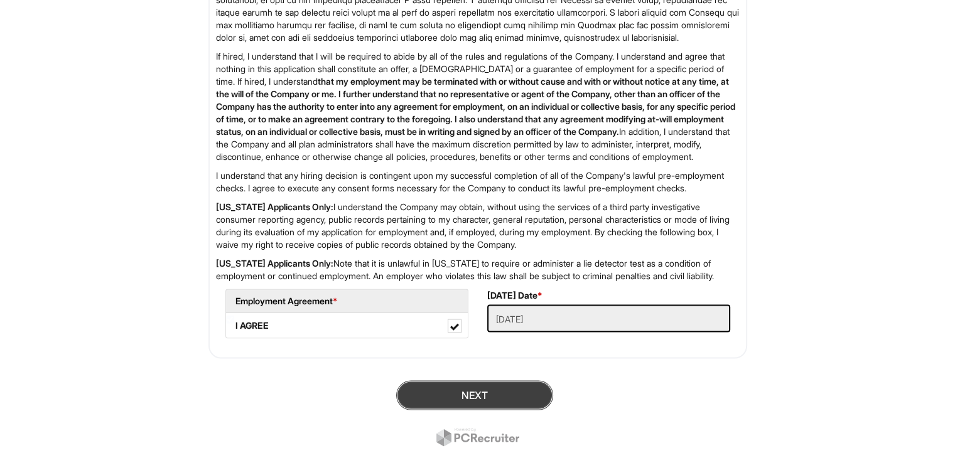
click at [495, 410] on button "Next" at bounding box center [474, 396] width 157 height 30
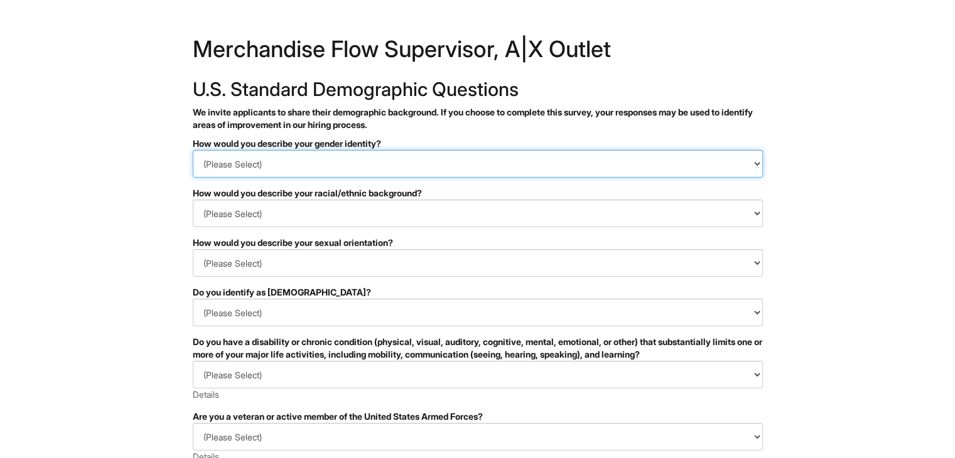
click at [525, 171] on select "(Please Select) Man Woman Non-binary I prefer to self-describe I don't wish to …" at bounding box center [478, 164] width 570 height 28
select select "Man"
click at [193, 150] on select "(Please Select) Man Woman Non-binary I prefer to self-describe I don't wish to …" at bounding box center [478, 164] width 570 height 28
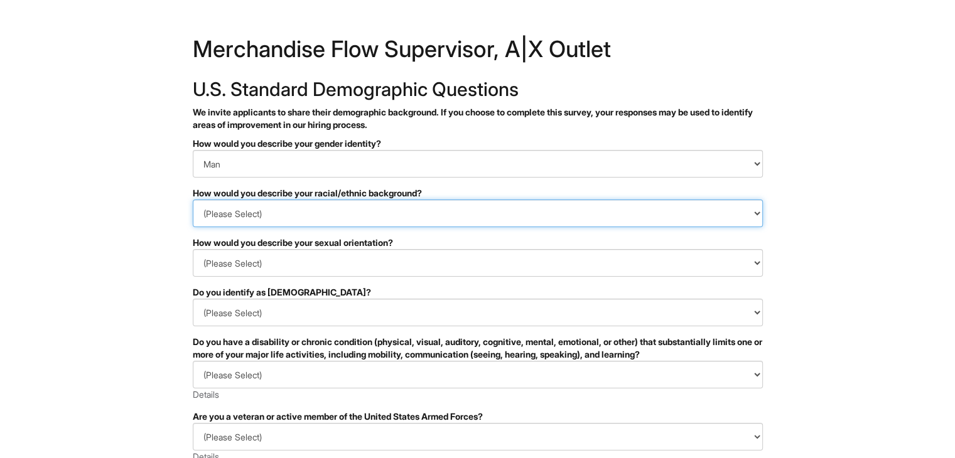
click at [497, 218] on select "(Please Select) Black or of African descent East Asian Hispanic, Latinx or of S…" at bounding box center [478, 214] width 570 height 28
select select "South Asian"
click at [193, 200] on select "(Please Select) Black or of African descent East Asian Hispanic, Latinx or of S…" at bounding box center [478, 214] width 570 height 28
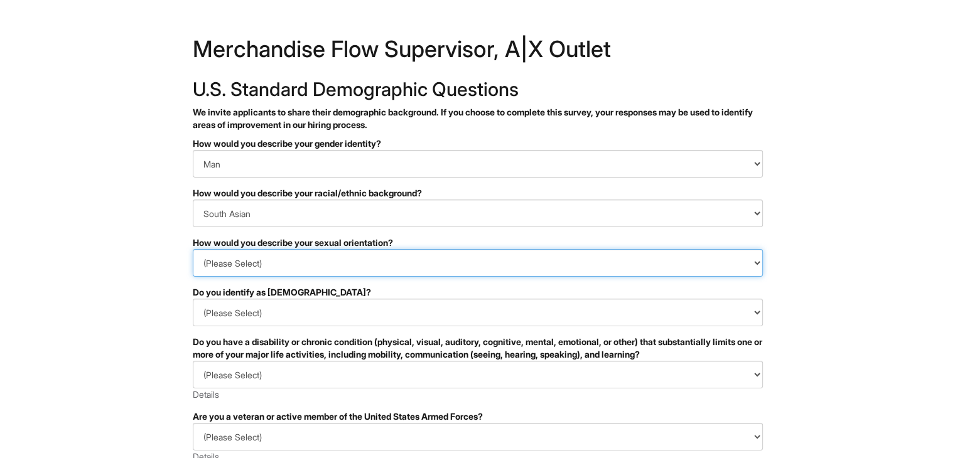
click at [497, 275] on select "(Please Select) Asexual Bisexual and/or pansexual Gay Heterosexual Lesbian Quee…" at bounding box center [478, 263] width 570 height 28
select select "Heterosexual"
click at [193, 249] on select "(Please Select) Asexual Bisexual and/or pansexual Gay Heterosexual Lesbian Quee…" at bounding box center [478, 263] width 570 height 28
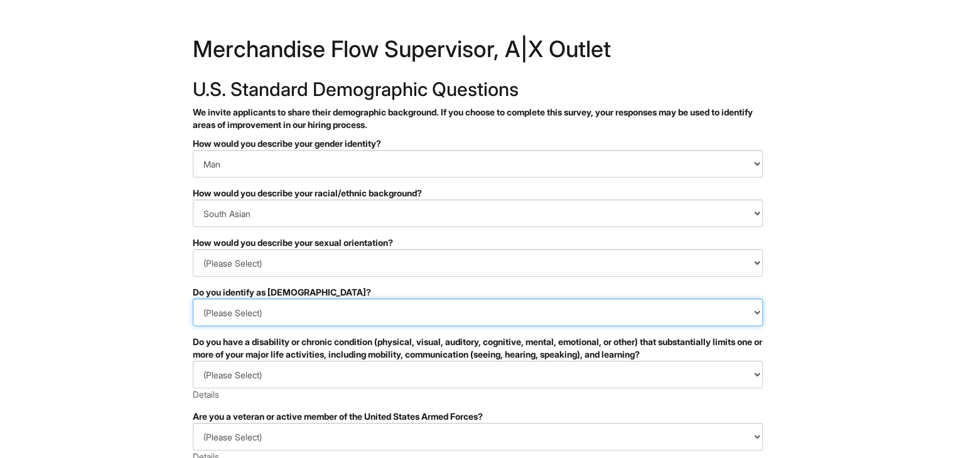
click at [477, 323] on select "(Please Select) Yes No I prefer to self-describe I don't wish to answer" at bounding box center [478, 313] width 570 height 28
select select "No"
click at [193, 299] on select "(Please Select) Yes No I prefer to self-describe I don't wish to answer" at bounding box center [478, 313] width 570 height 28
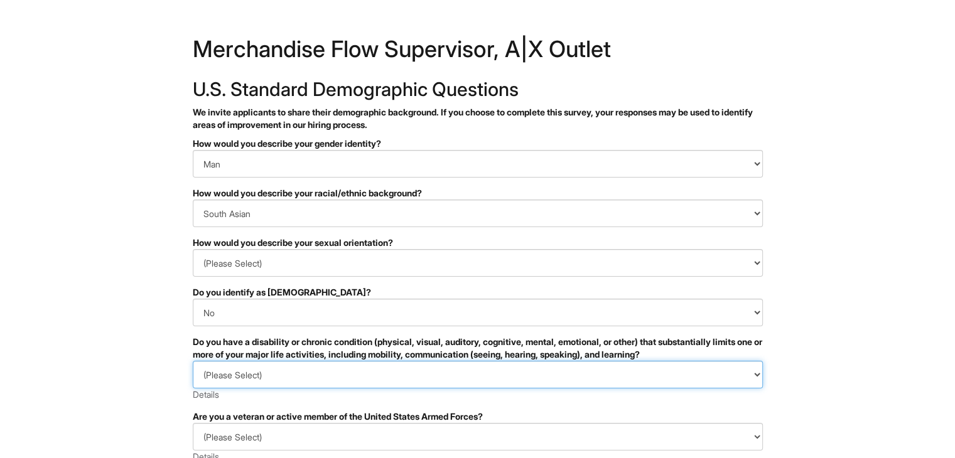
click at [460, 370] on select "(Please Select) YES, I HAVE A DISABILITY (or previously had a disability) NO, I…" at bounding box center [478, 375] width 570 height 28
select select "NO, I DON'T HAVE A DISABILITY"
click at [193, 361] on select "(Please Select) YES, I HAVE A DISABILITY (or previously had a disability) NO, I…" at bounding box center [478, 375] width 570 height 28
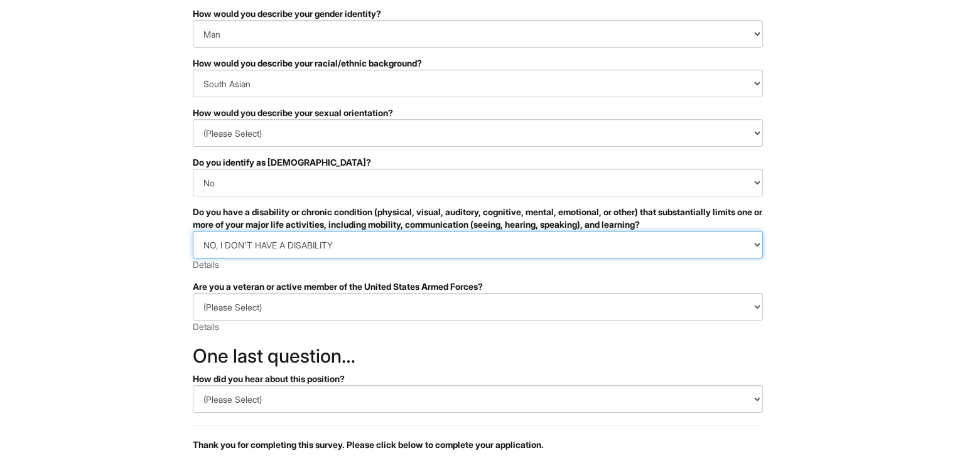
scroll to position [131, 0]
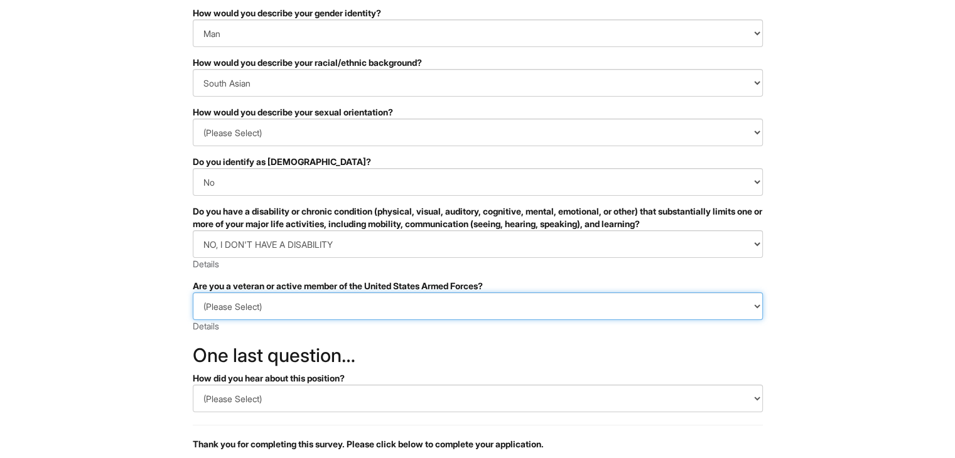
click at [480, 312] on select "(Please Select) I IDENTIFY AS ONE OR MORE OF THE CLASSIFICATIONS OF PROTECTED V…" at bounding box center [478, 307] width 570 height 28
select select "I AM NOT A PROTECTED VETERAN"
click at [193, 293] on select "(Please Select) I IDENTIFY AS ONE OR MORE OF THE CLASSIFICATIONS OF PROTECTED V…" at bounding box center [478, 307] width 570 height 28
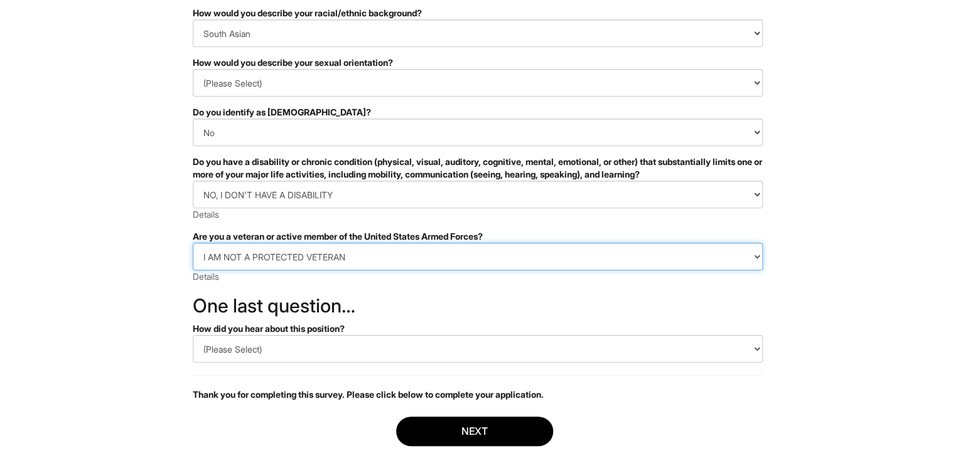
scroll to position [181, 0]
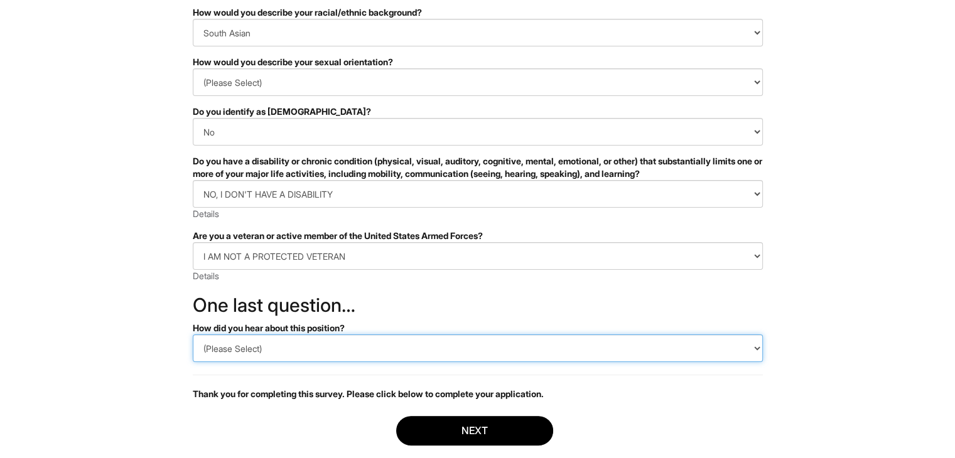
click at [442, 342] on select "(Please Select) CareerBuilder Indeed LinkedIn Monster Referral Other" at bounding box center [478, 349] width 570 height 28
select select "LinkedIn"
click at [193, 335] on select "(Please Select) CareerBuilder Indeed LinkedIn Monster Referral Other" at bounding box center [478, 349] width 570 height 28
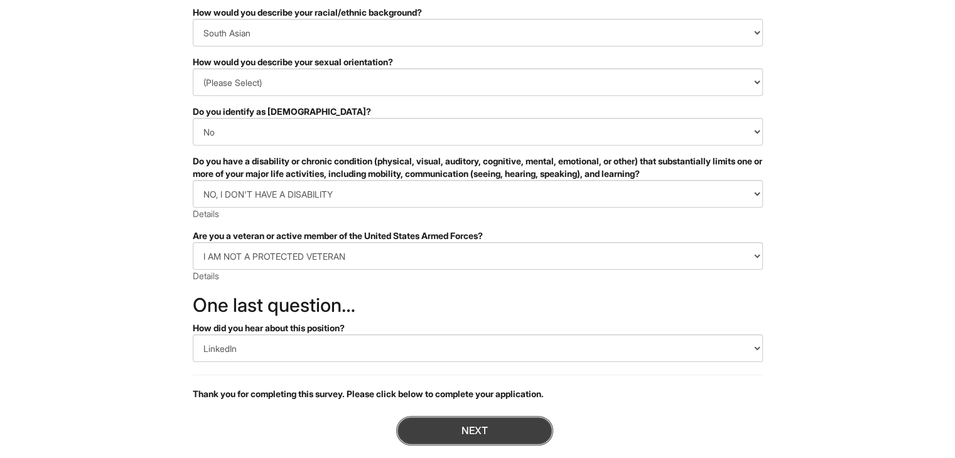
click at [445, 439] on button "Next" at bounding box center [474, 431] width 157 height 30
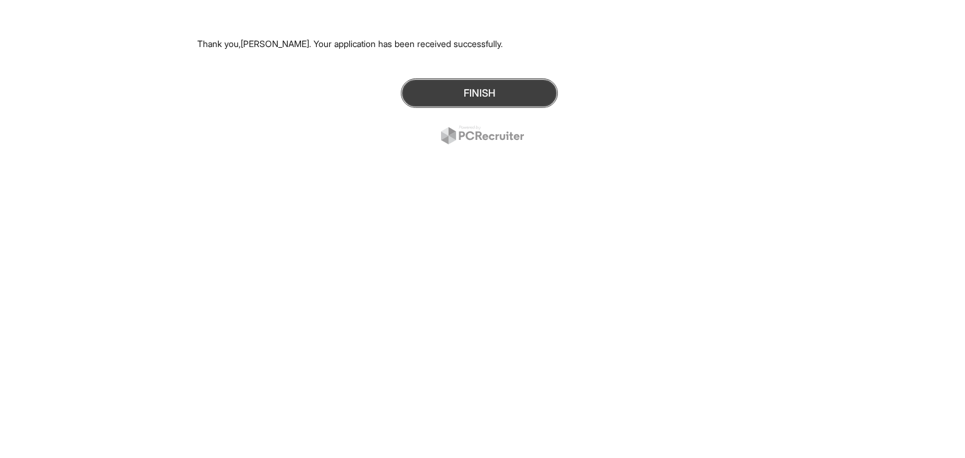
click at [513, 94] on button "Finish" at bounding box center [479, 94] width 157 height 30
